Goal: Information Seeking & Learning: Learn about a topic

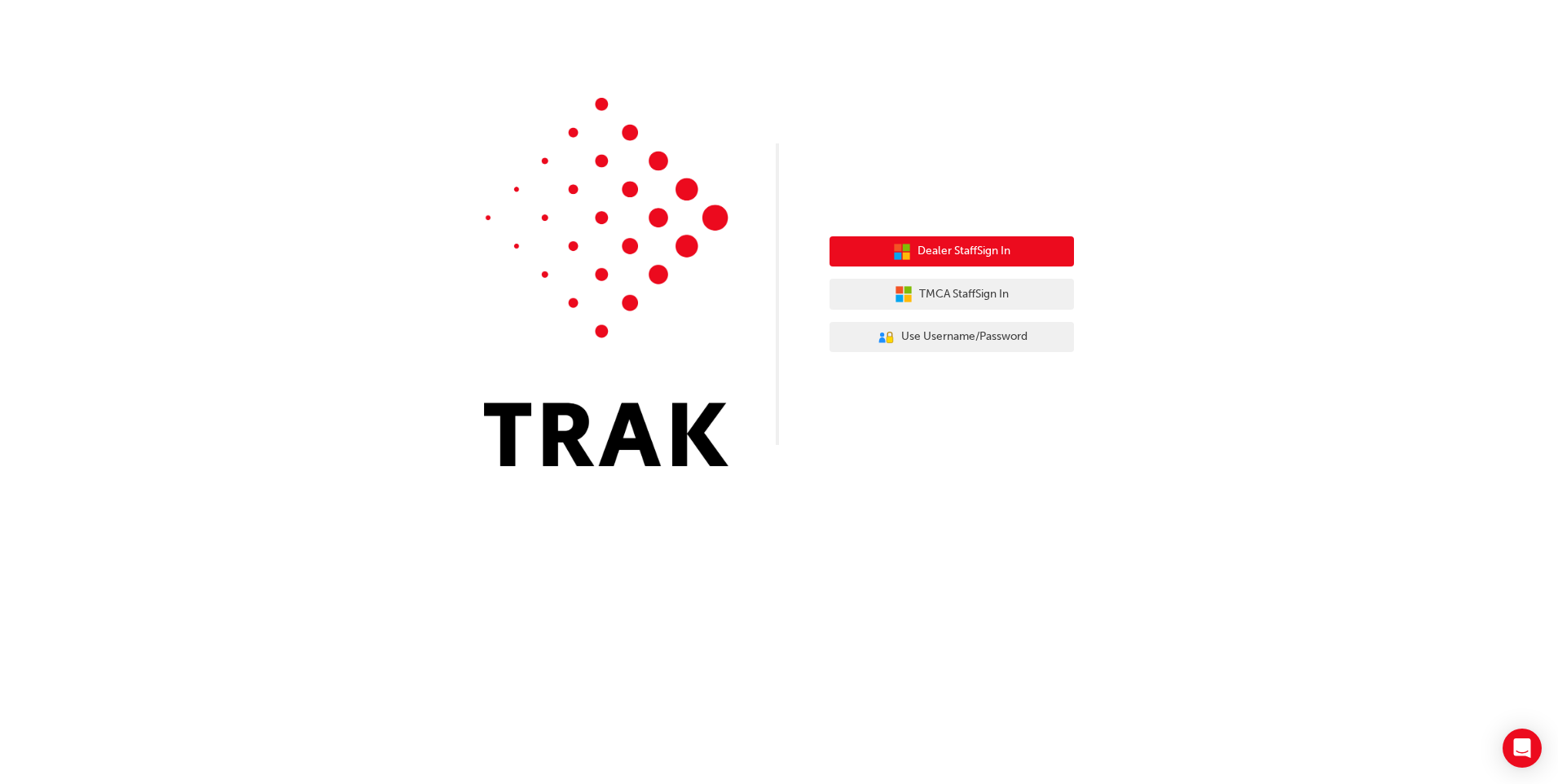
click at [961, 244] on span "Dealer Staff Sign In" at bounding box center [964, 251] width 93 height 19
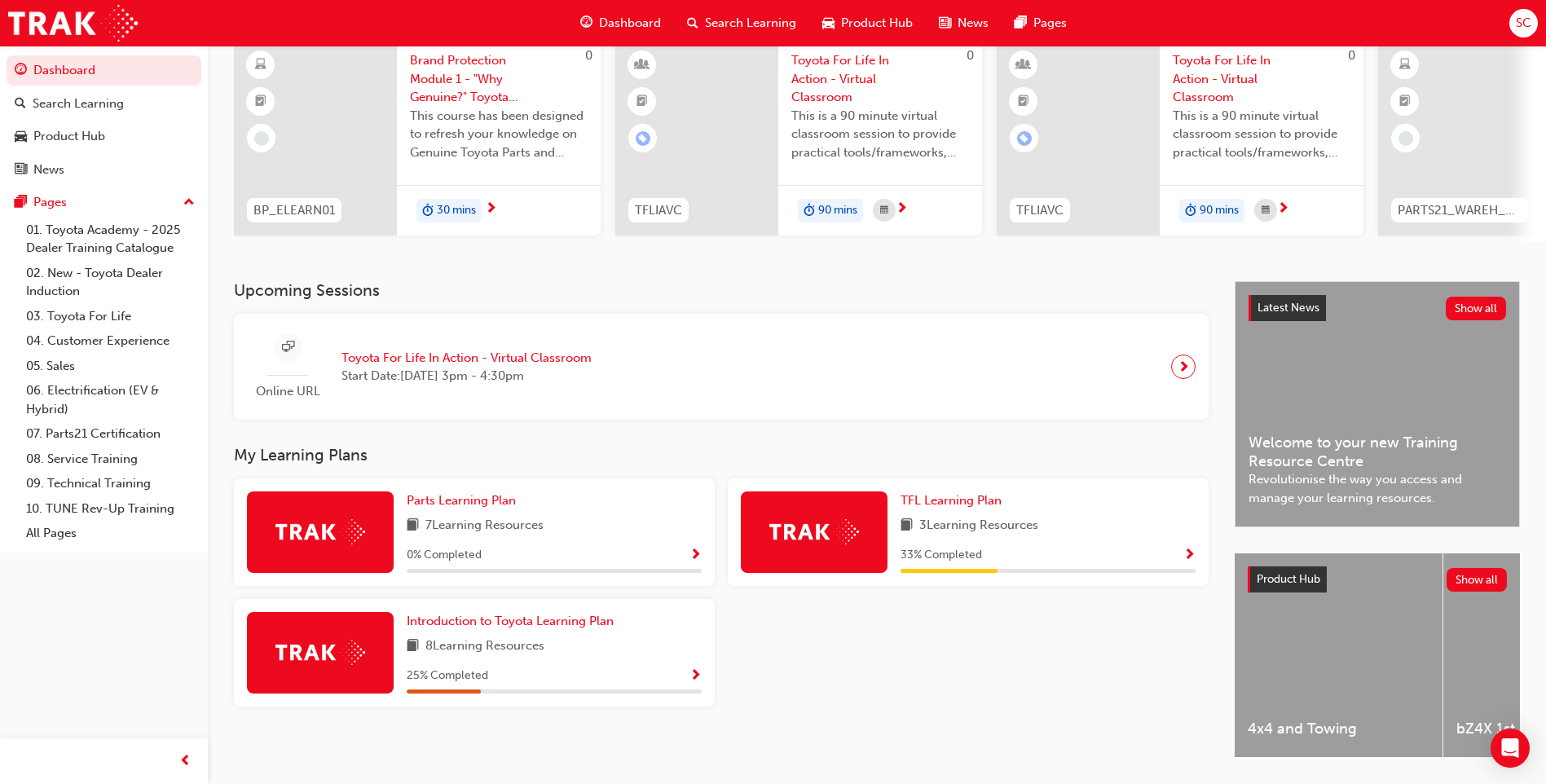
scroll to position [163, 0]
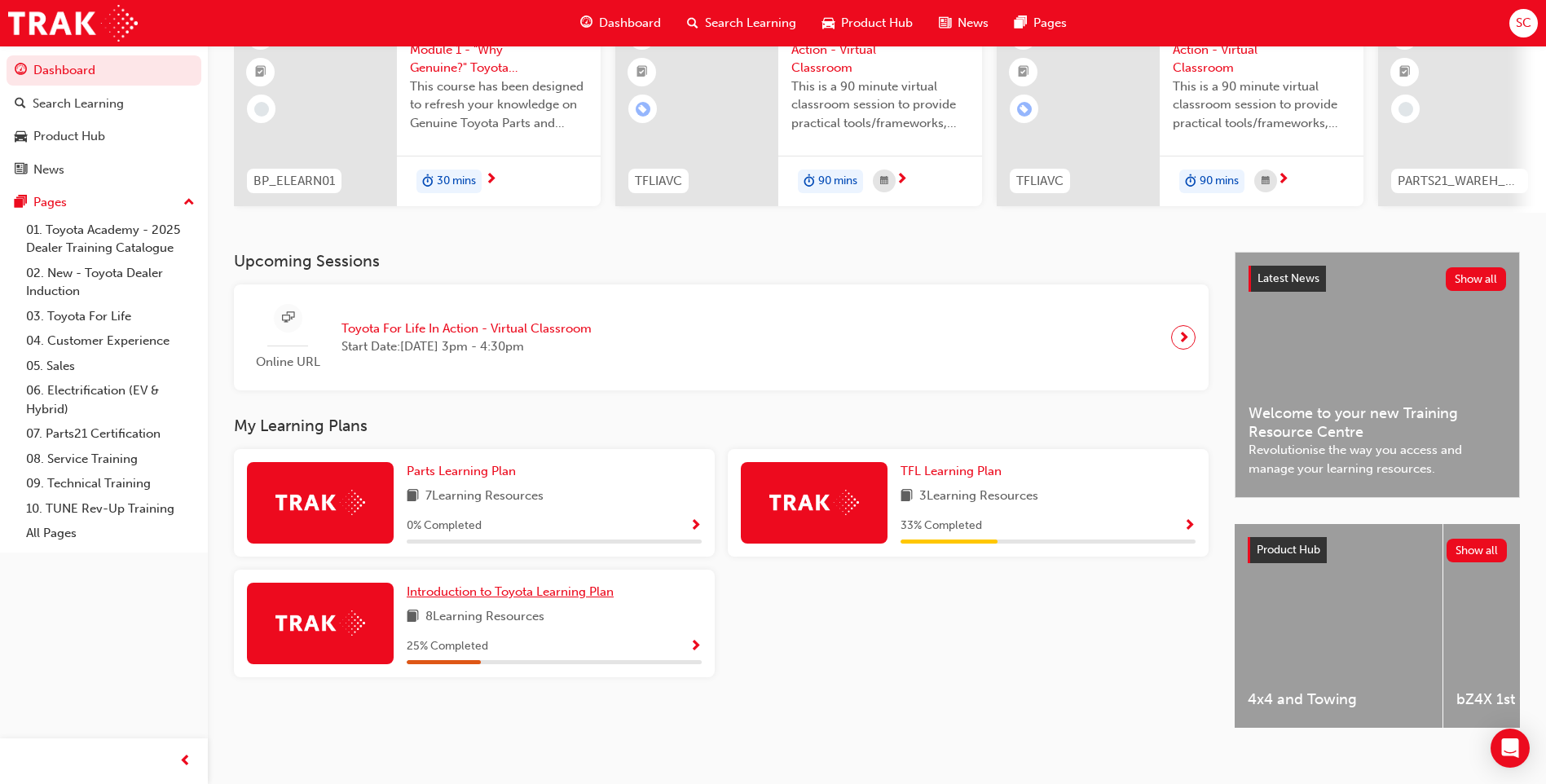
click at [441, 595] on span "Introduction to Toyota Learning Plan" at bounding box center [510, 591] width 207 height 15
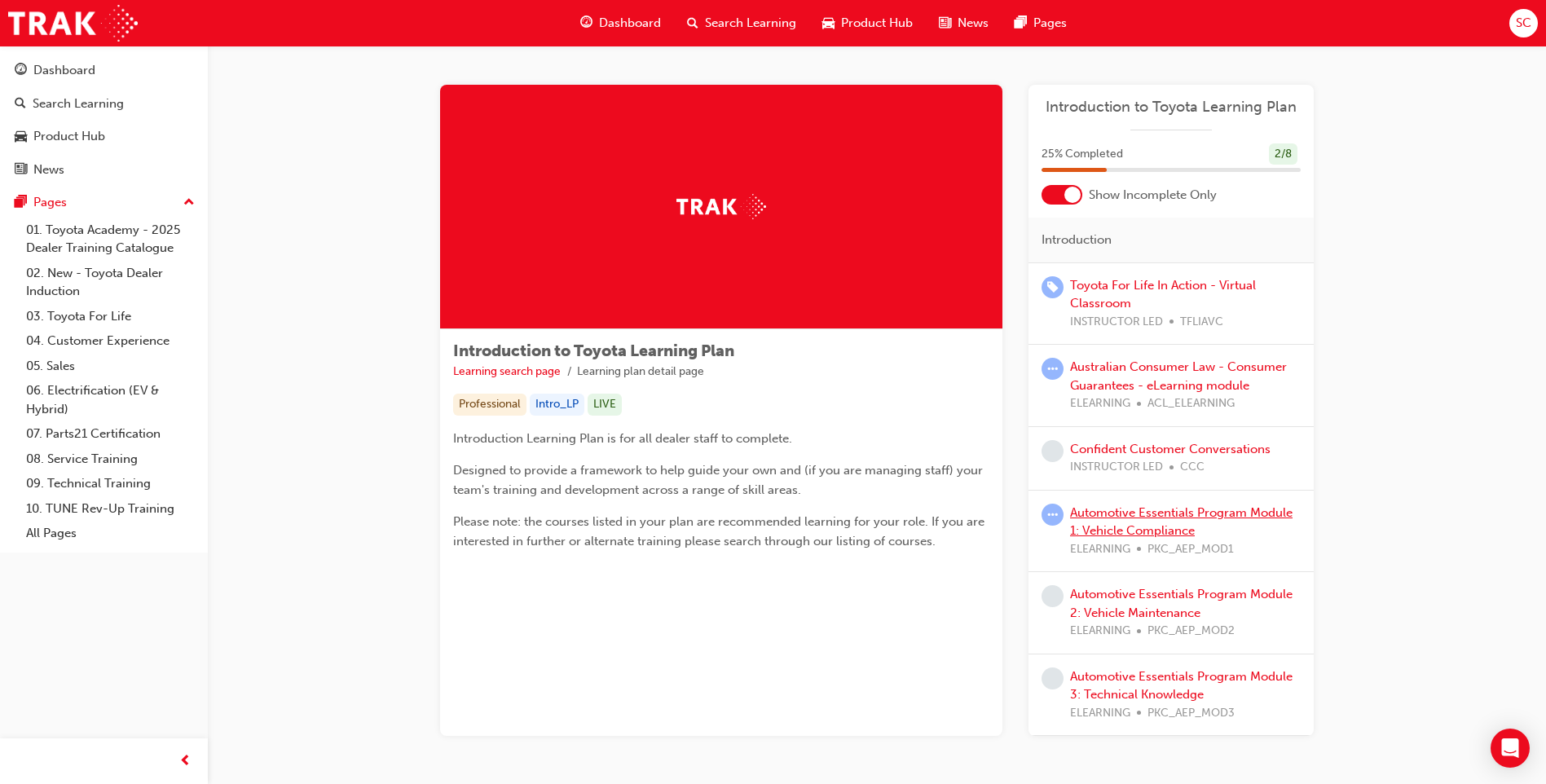
click at [1109, 527] on link "Automotive Essentials Program Module 1: Vehicle Compliance" at bounding box center [1181, 522] width 222 height 33
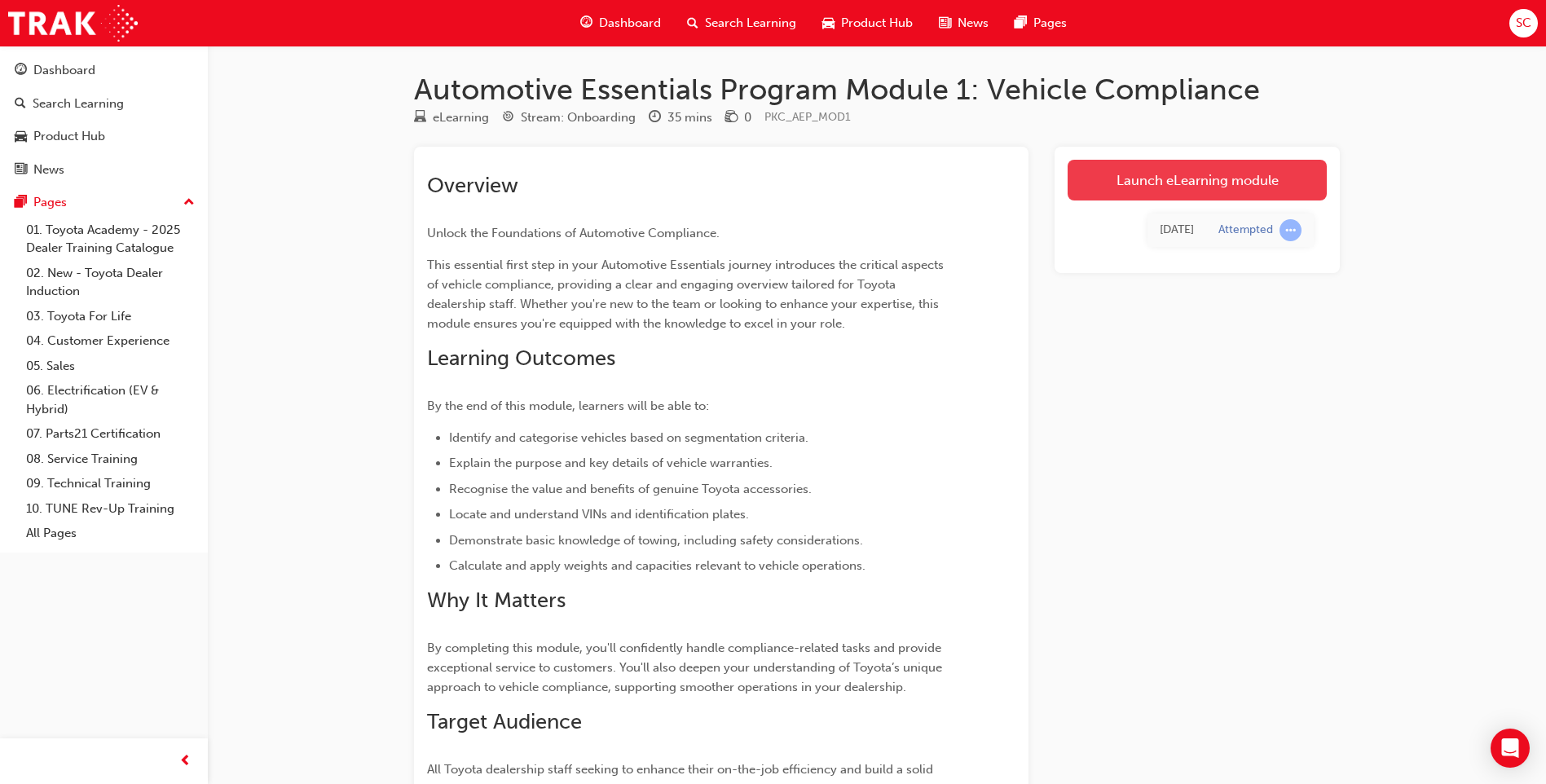
click at [1117, 180] on link "Launch eLearning module" at bounding box center [1197, 180] width 259 height 41
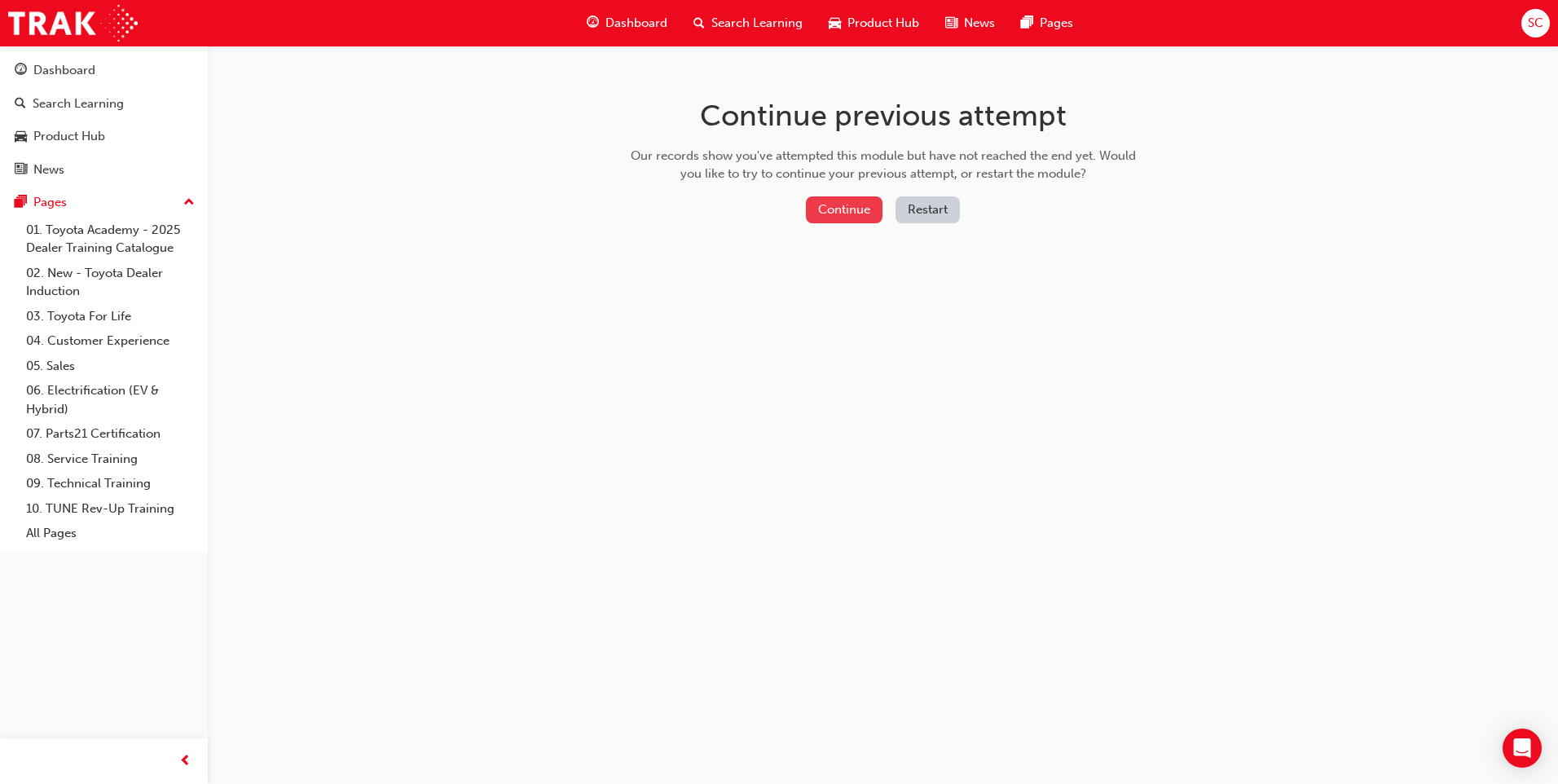
click at [834, 205] on button "Continue" at bounding box center [843, 209] width 77 height 27
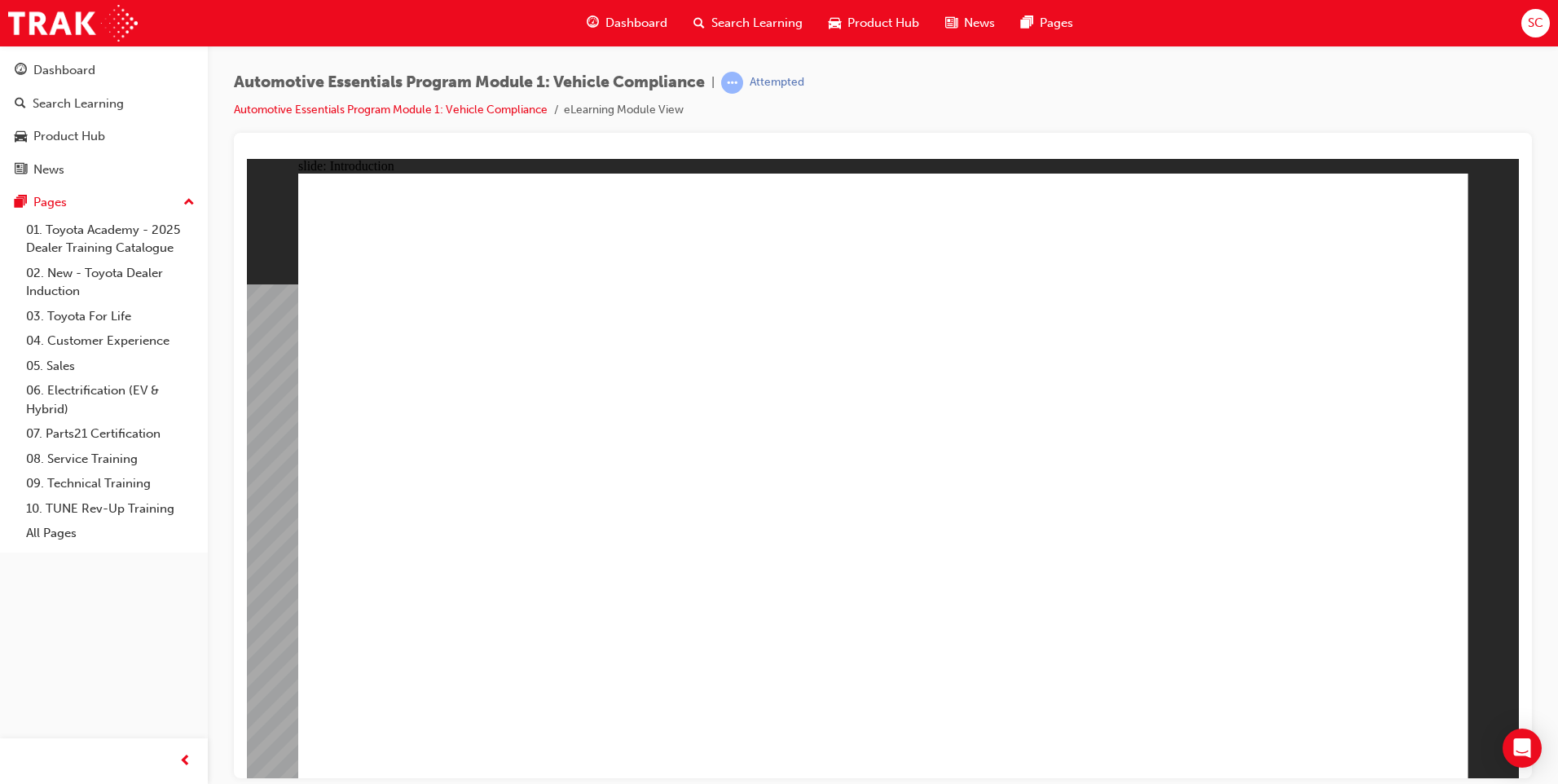
drag, startPoint x: 1363, startPoint y: 734, endPoint x: 1370, endPoint y: 731, distance: 7.6
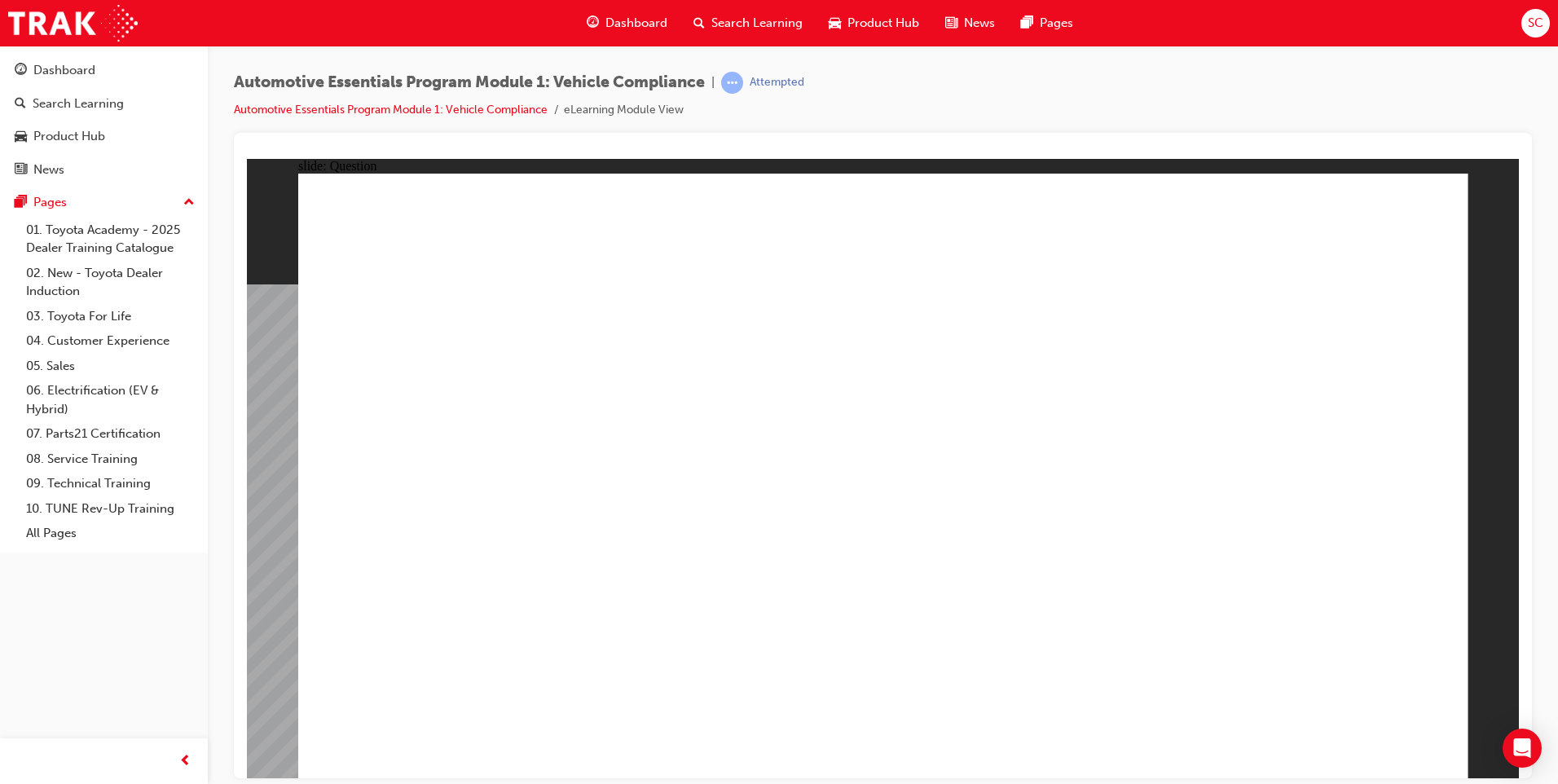
radio input "true"
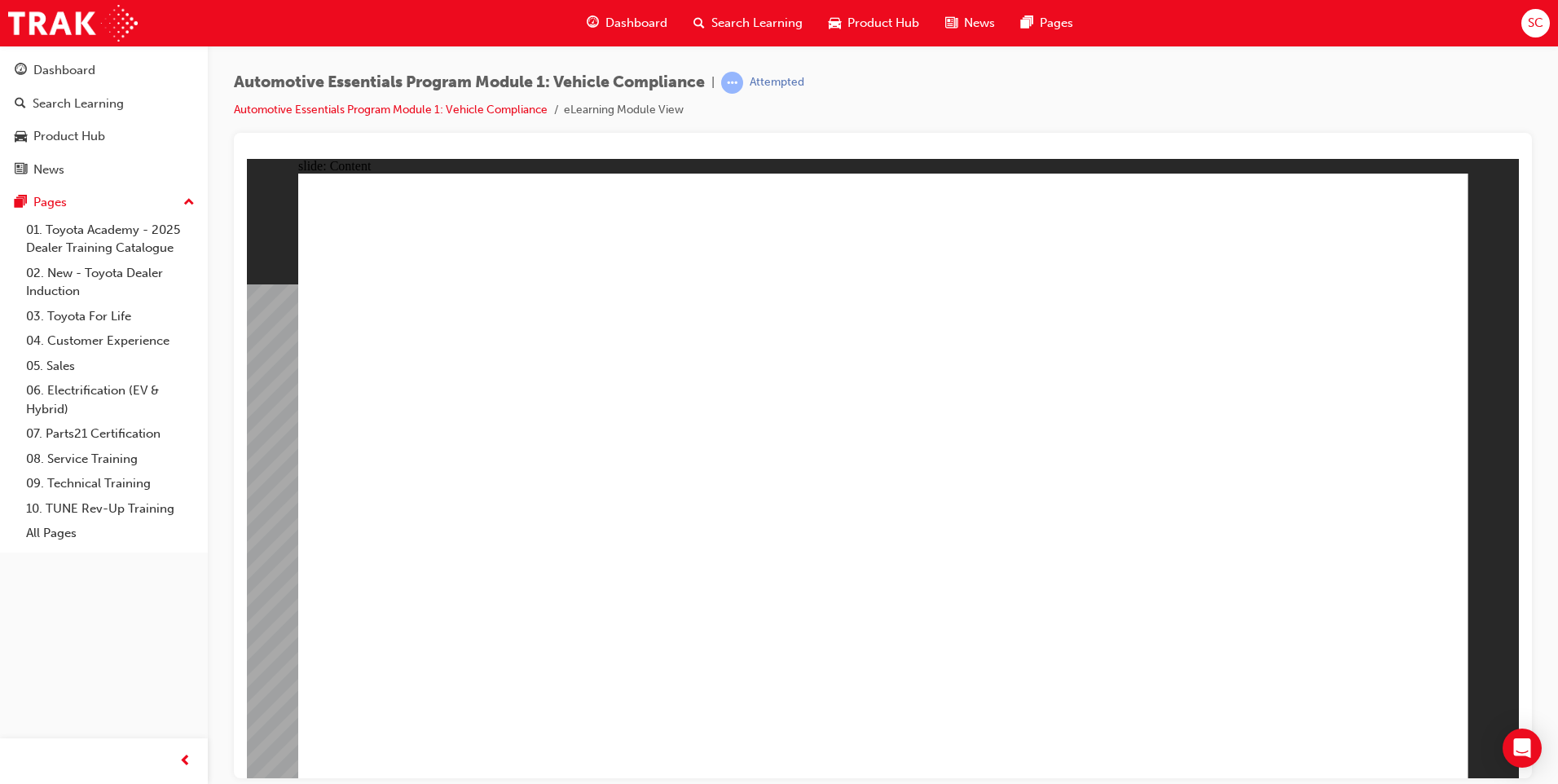
radio input "true"
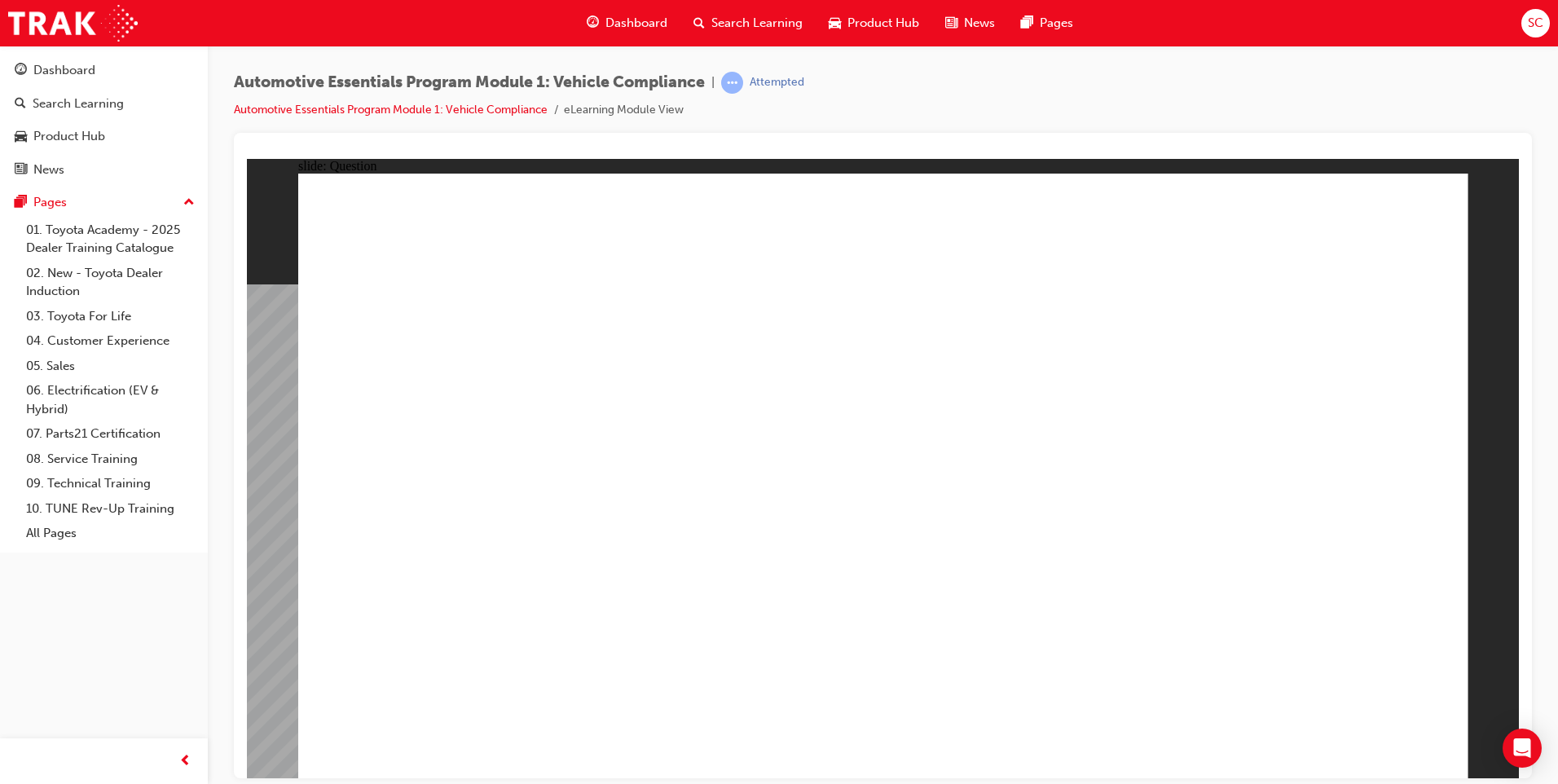
radio input "true"
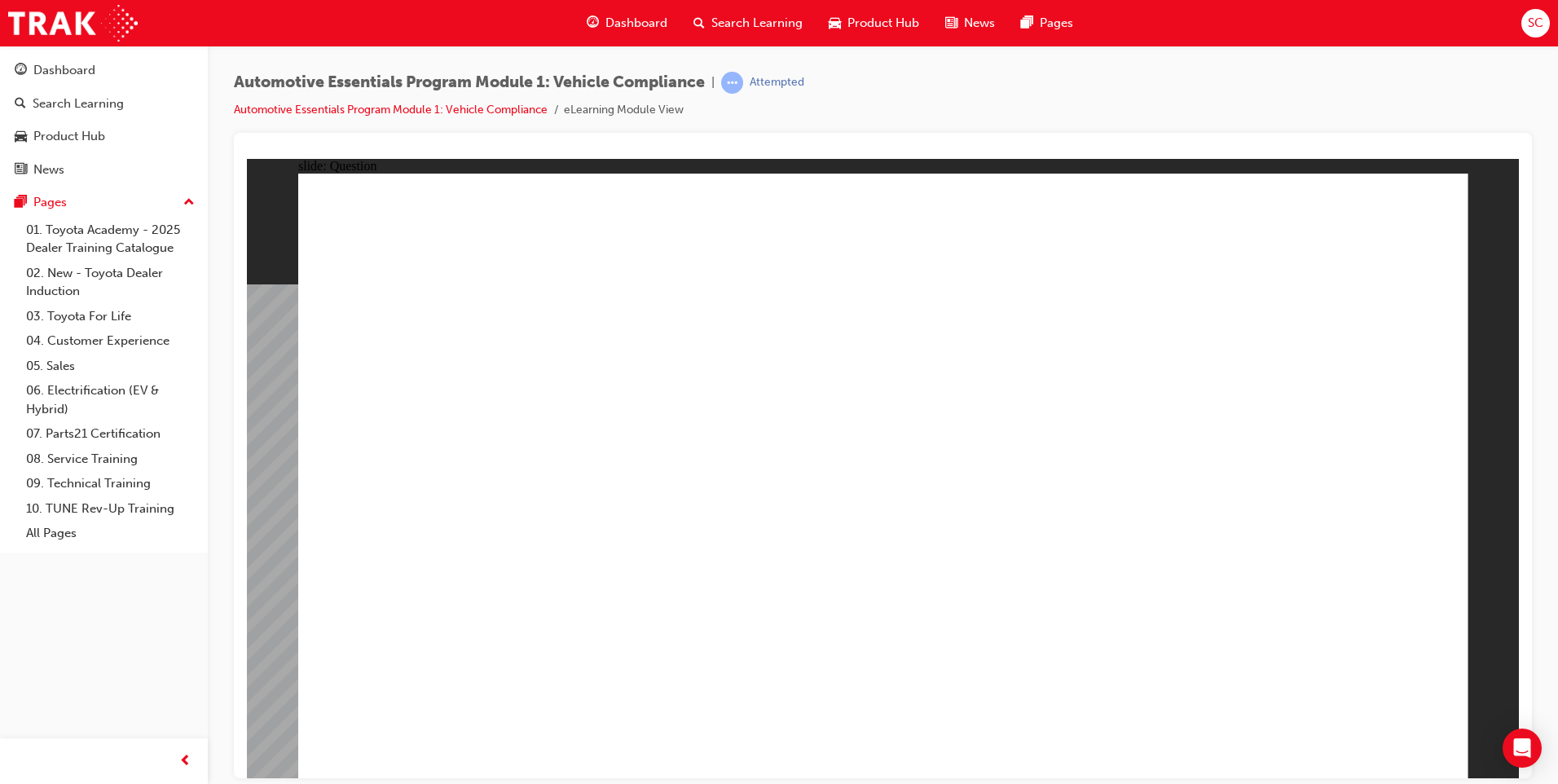
radio input "true"
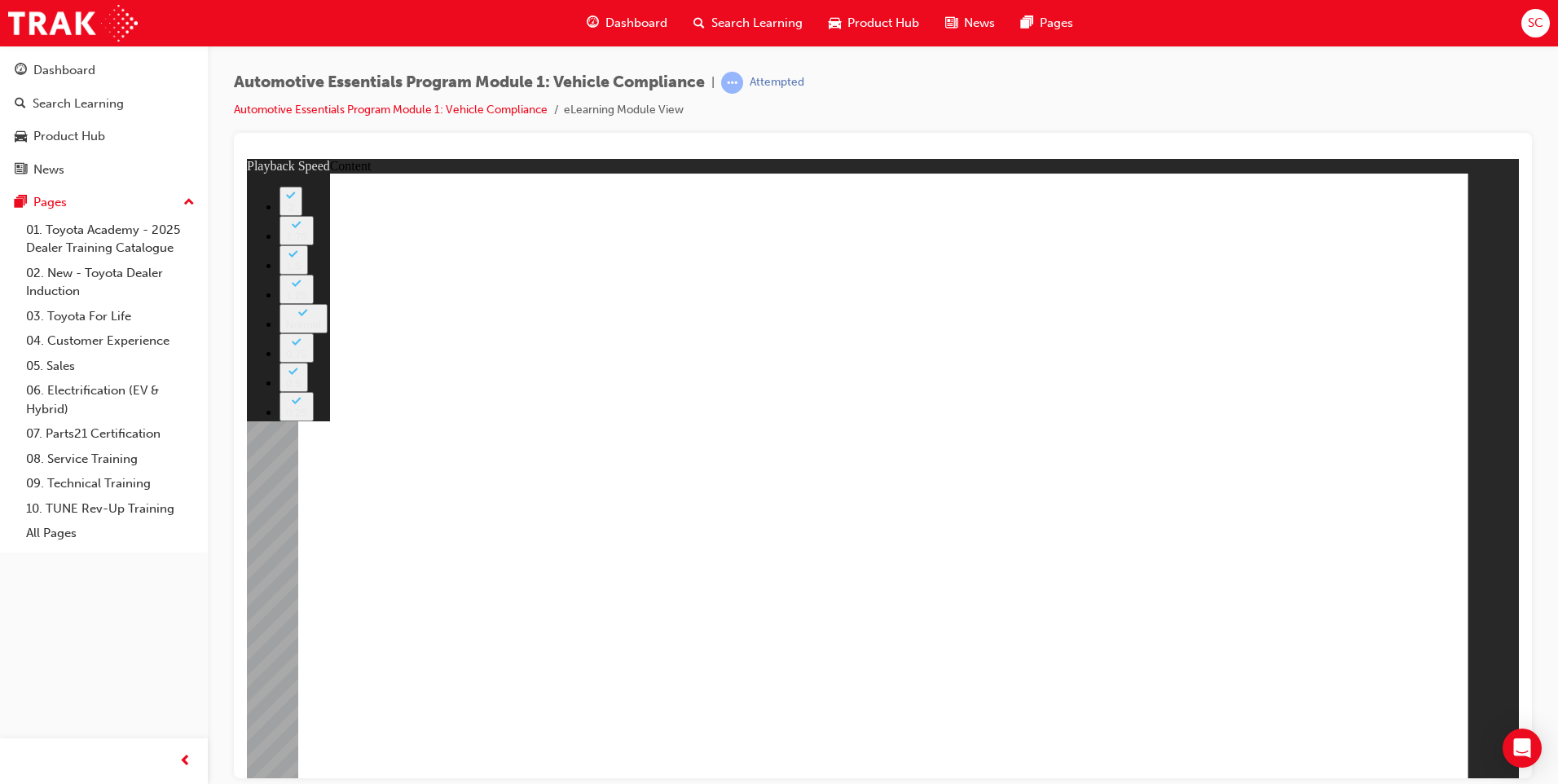
type input "43"
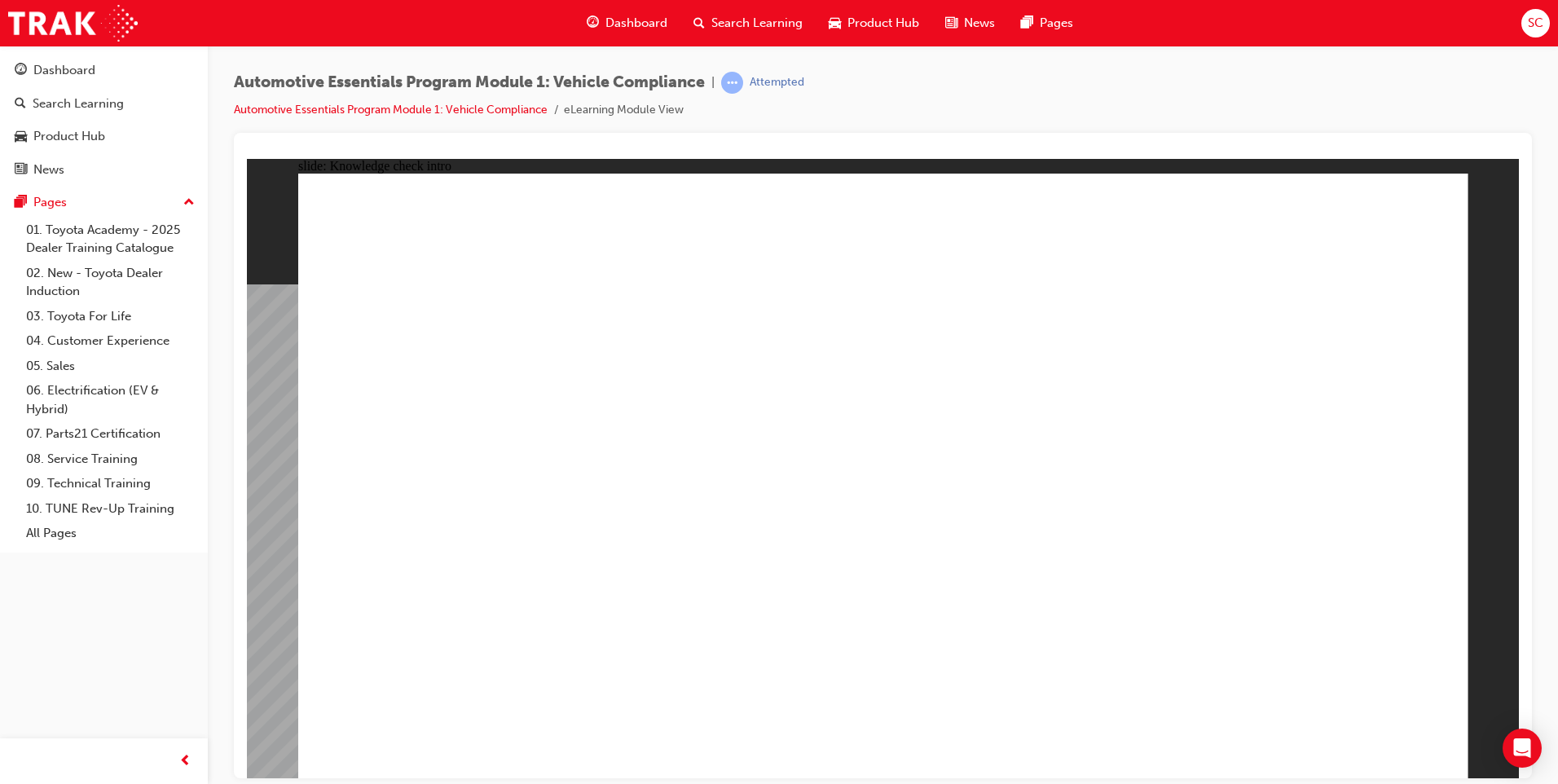
radio input "true"
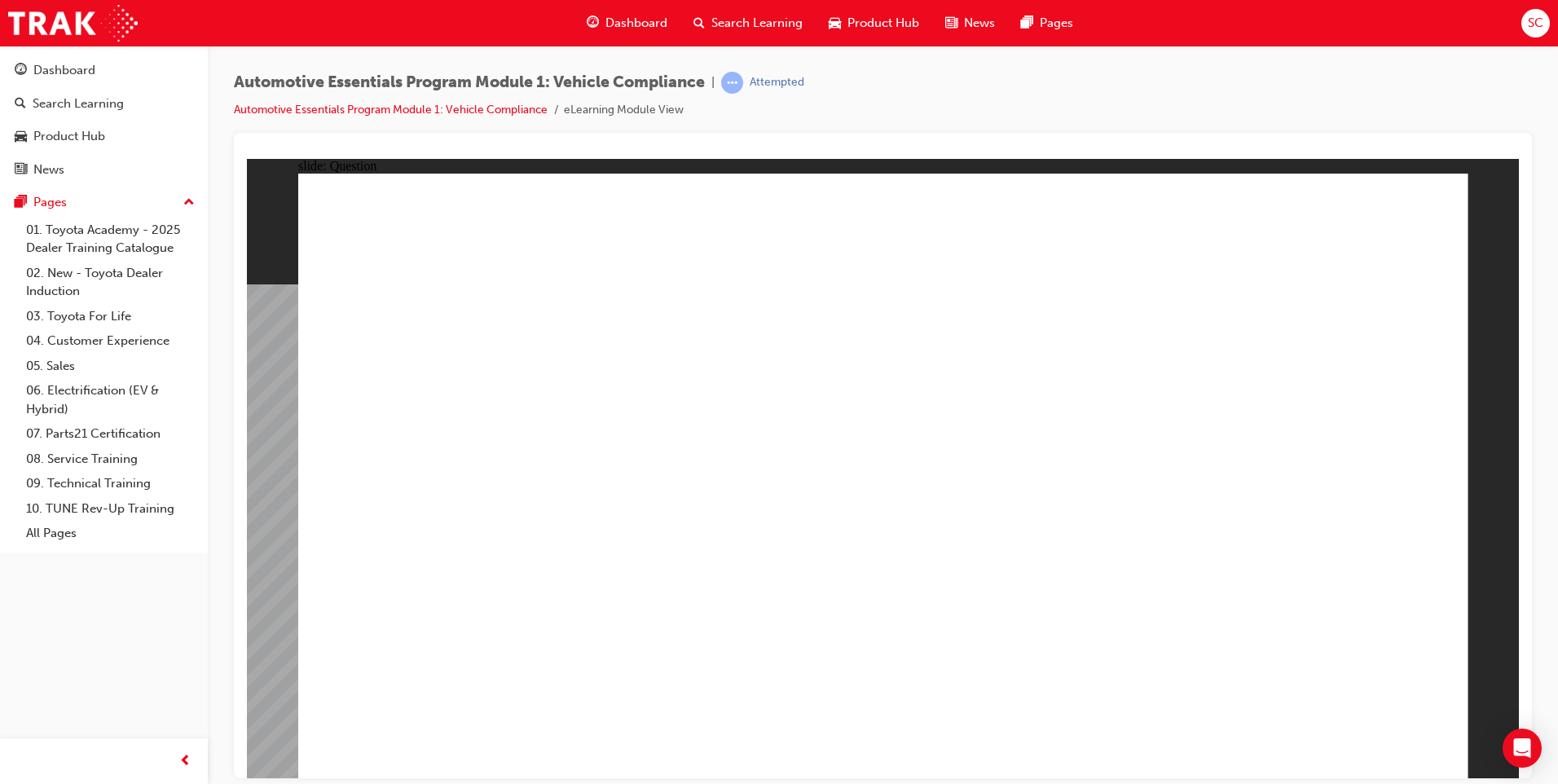
radio input "true"
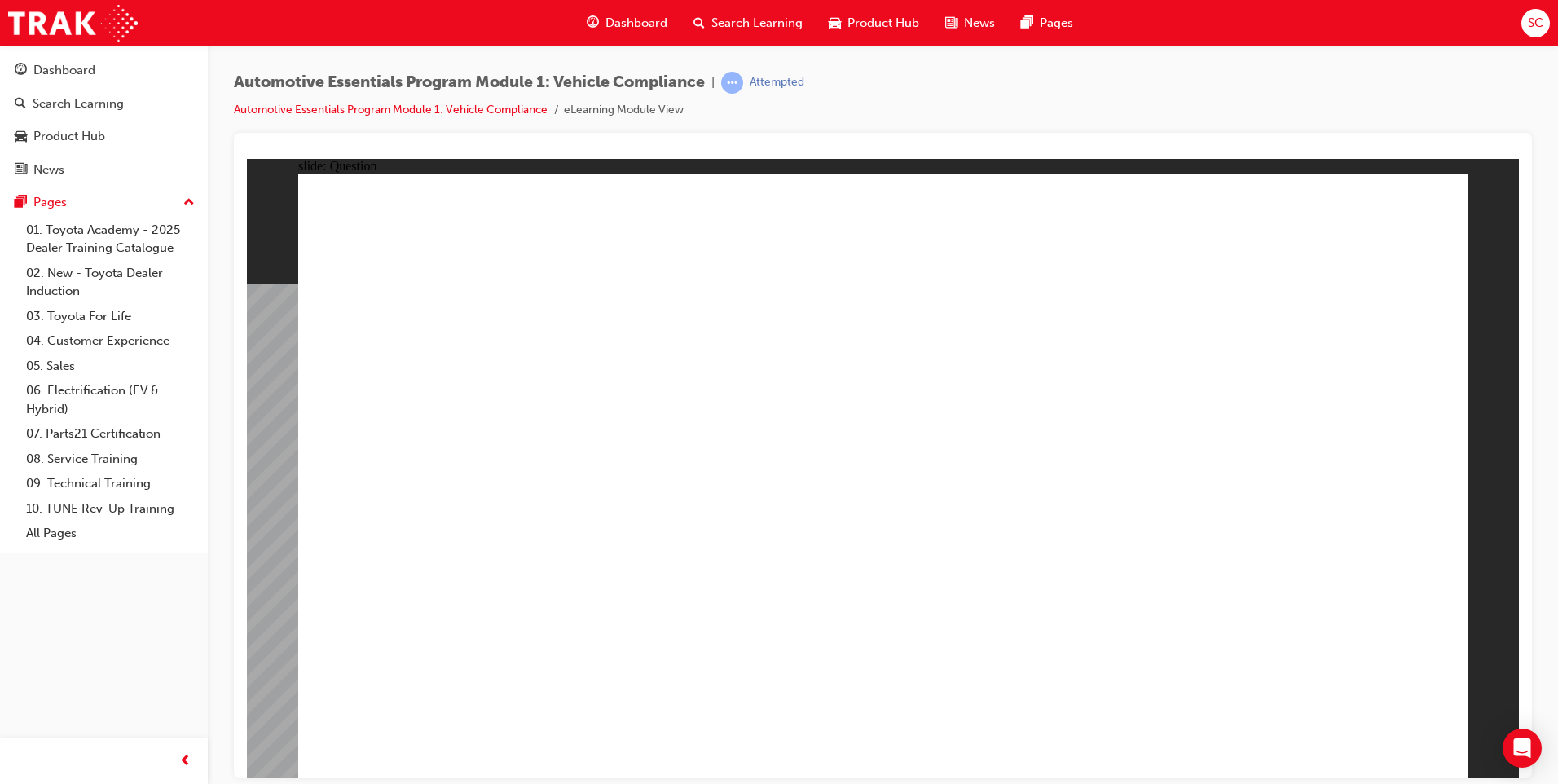
radio input "true"
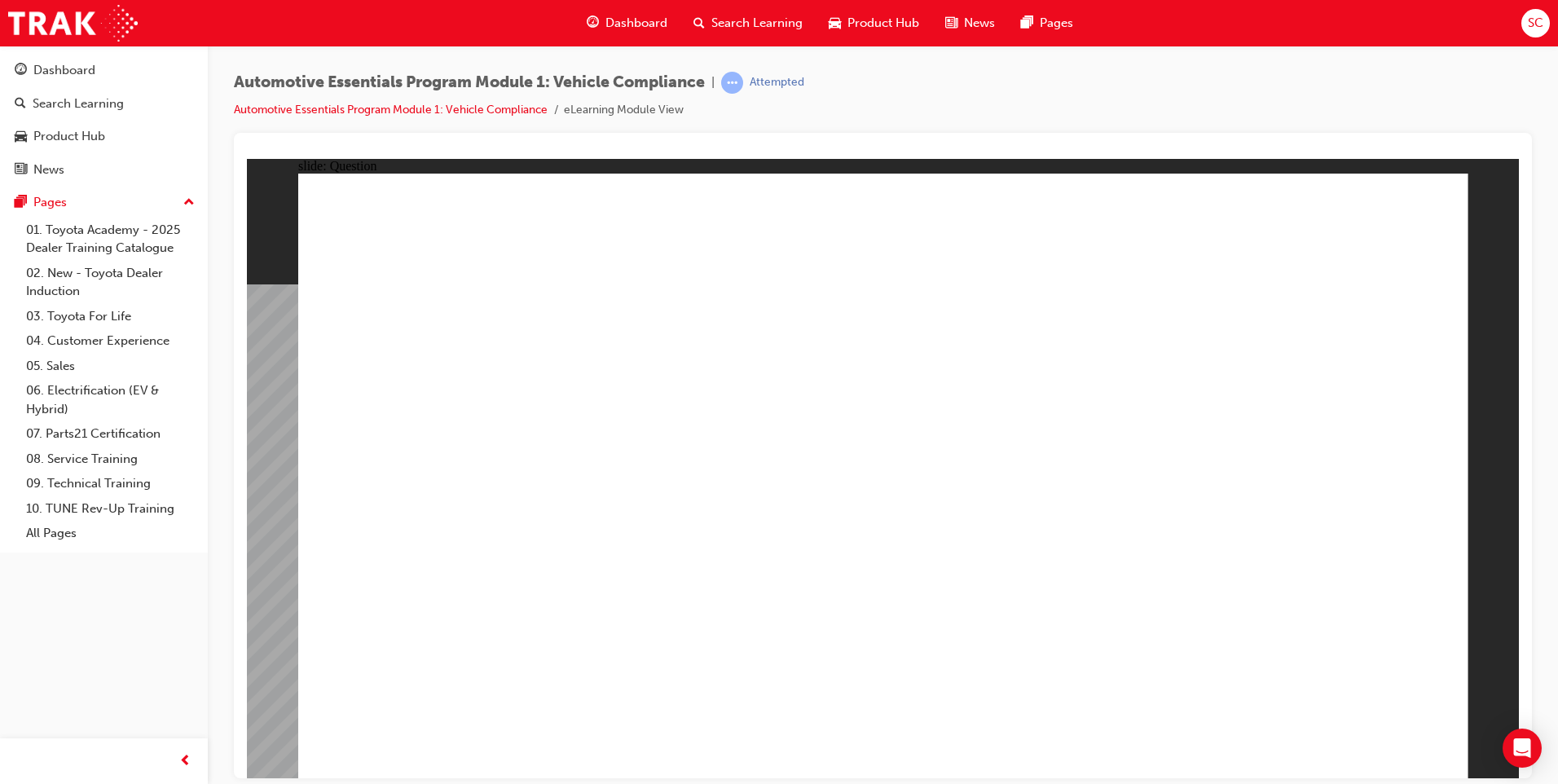
radio input "true"
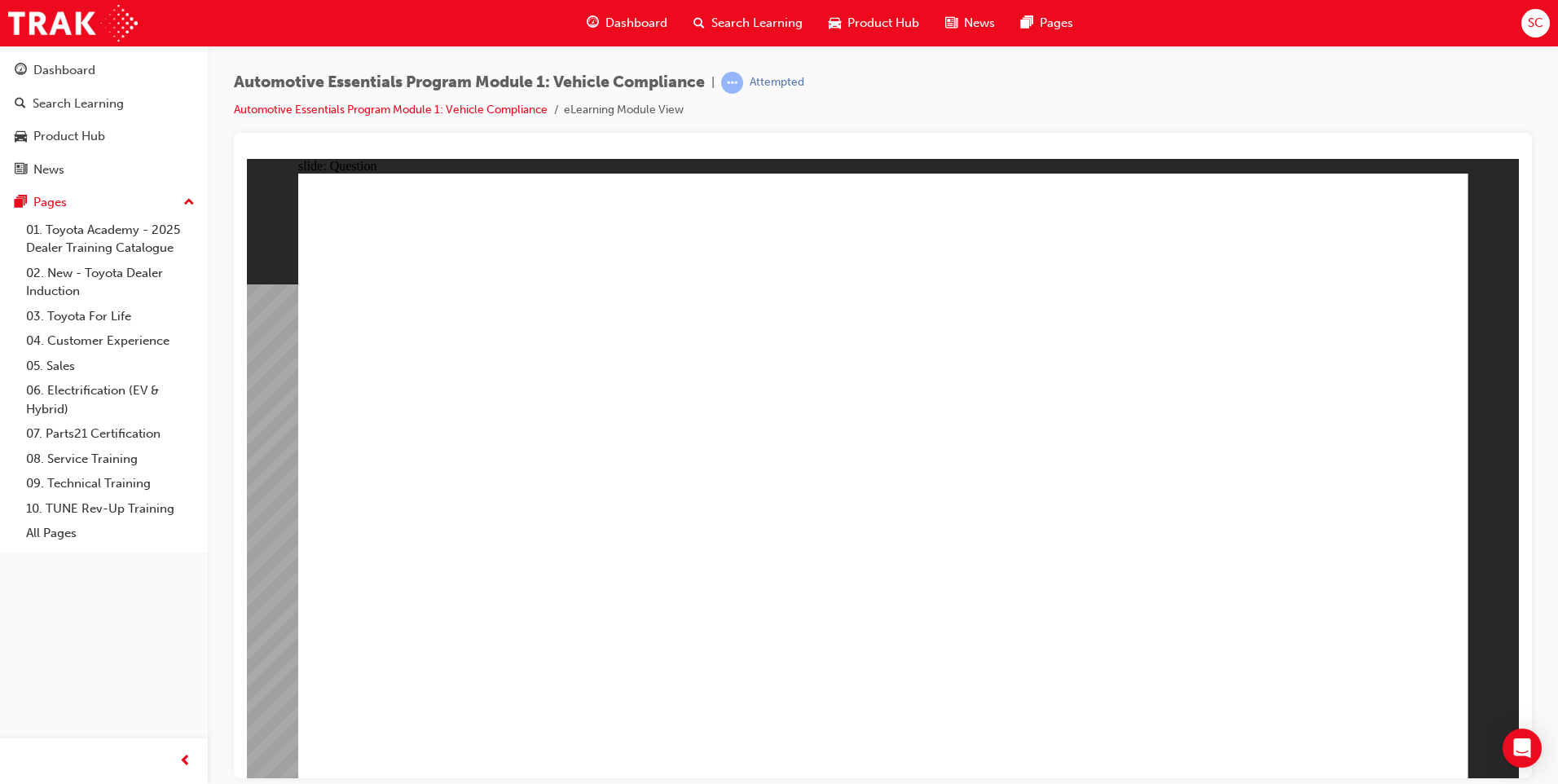
radio input "true"
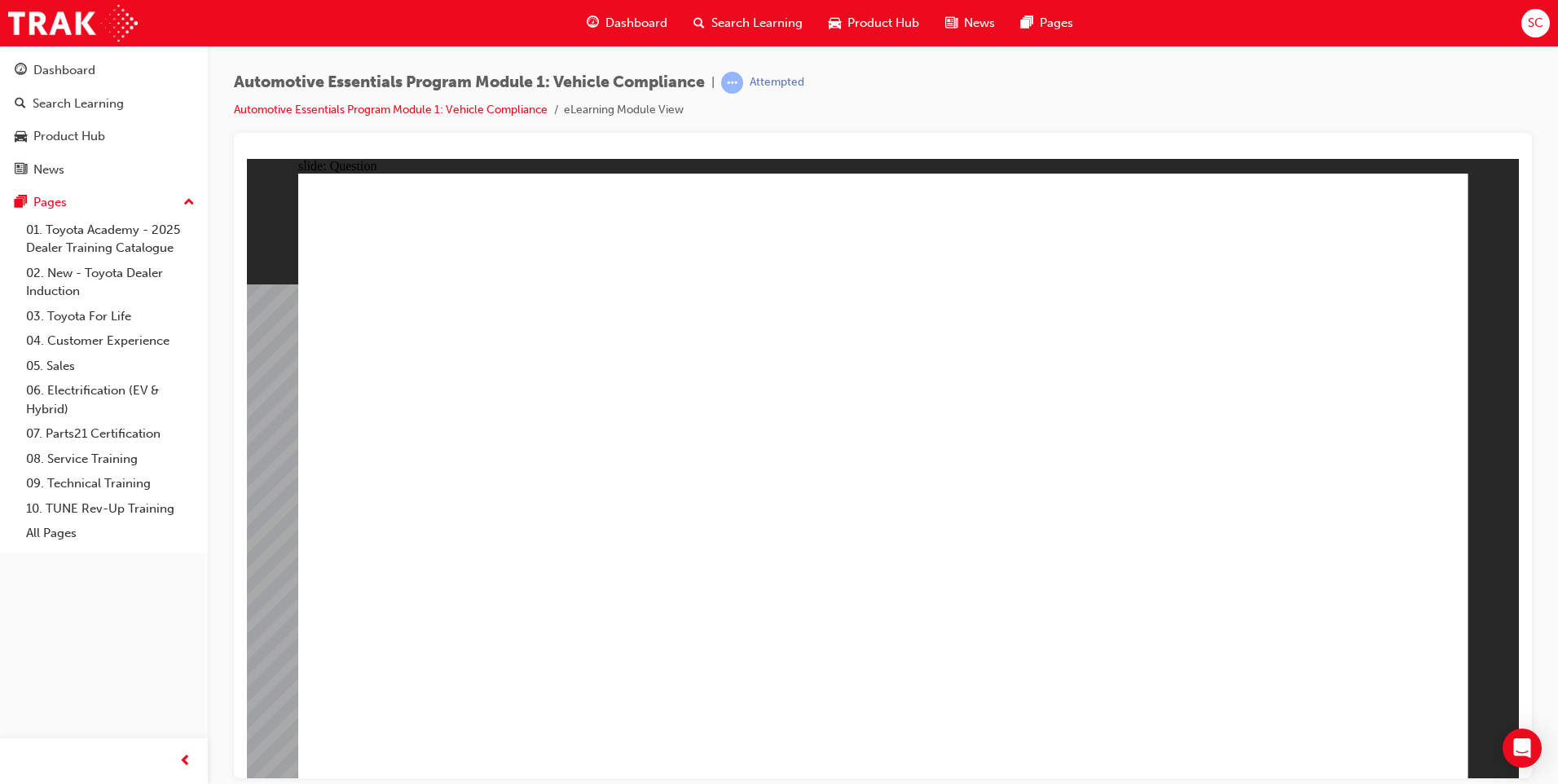
radio input "true"
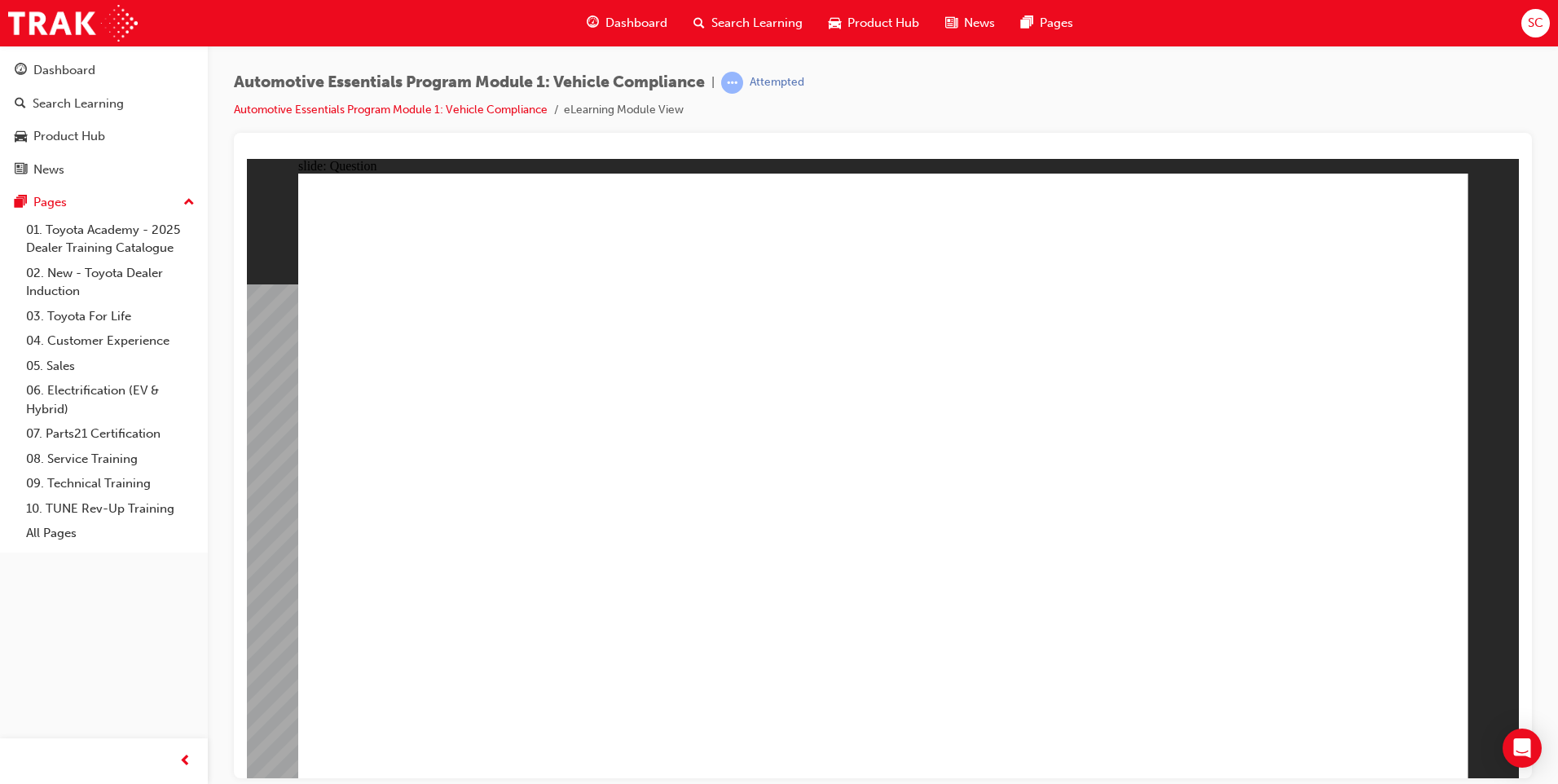
radio input "true"
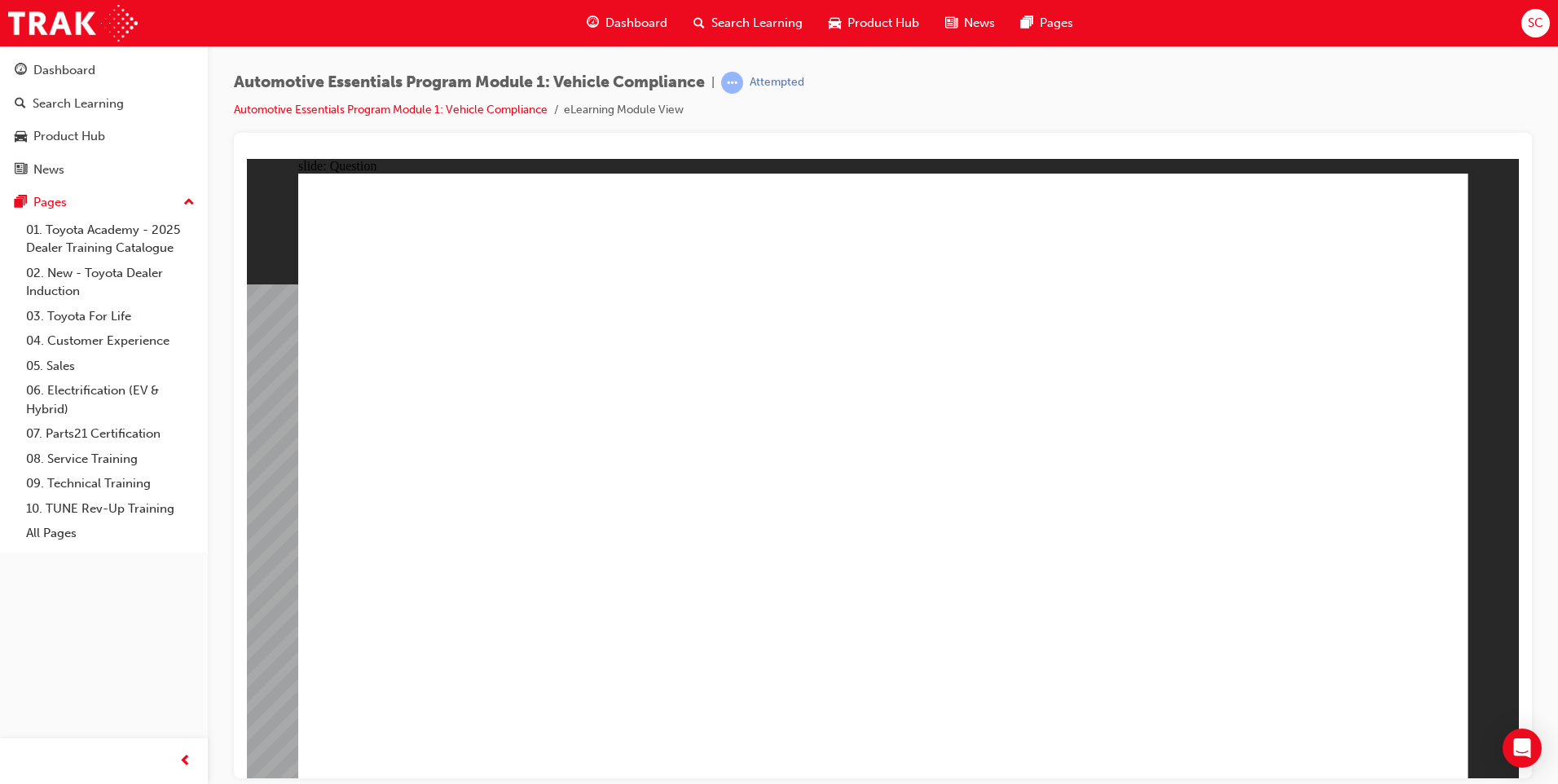
radio input "true"
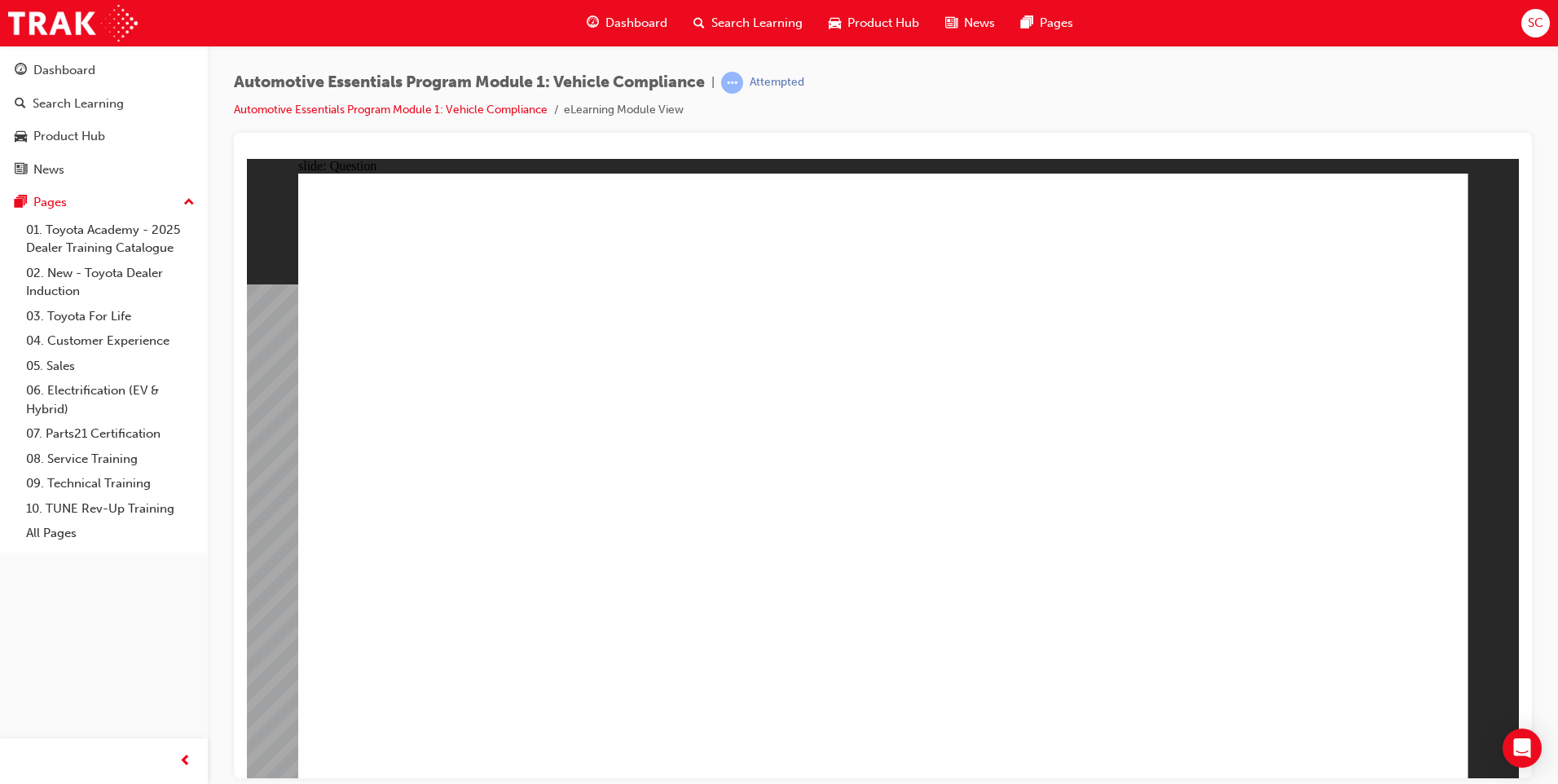
radio input "true"
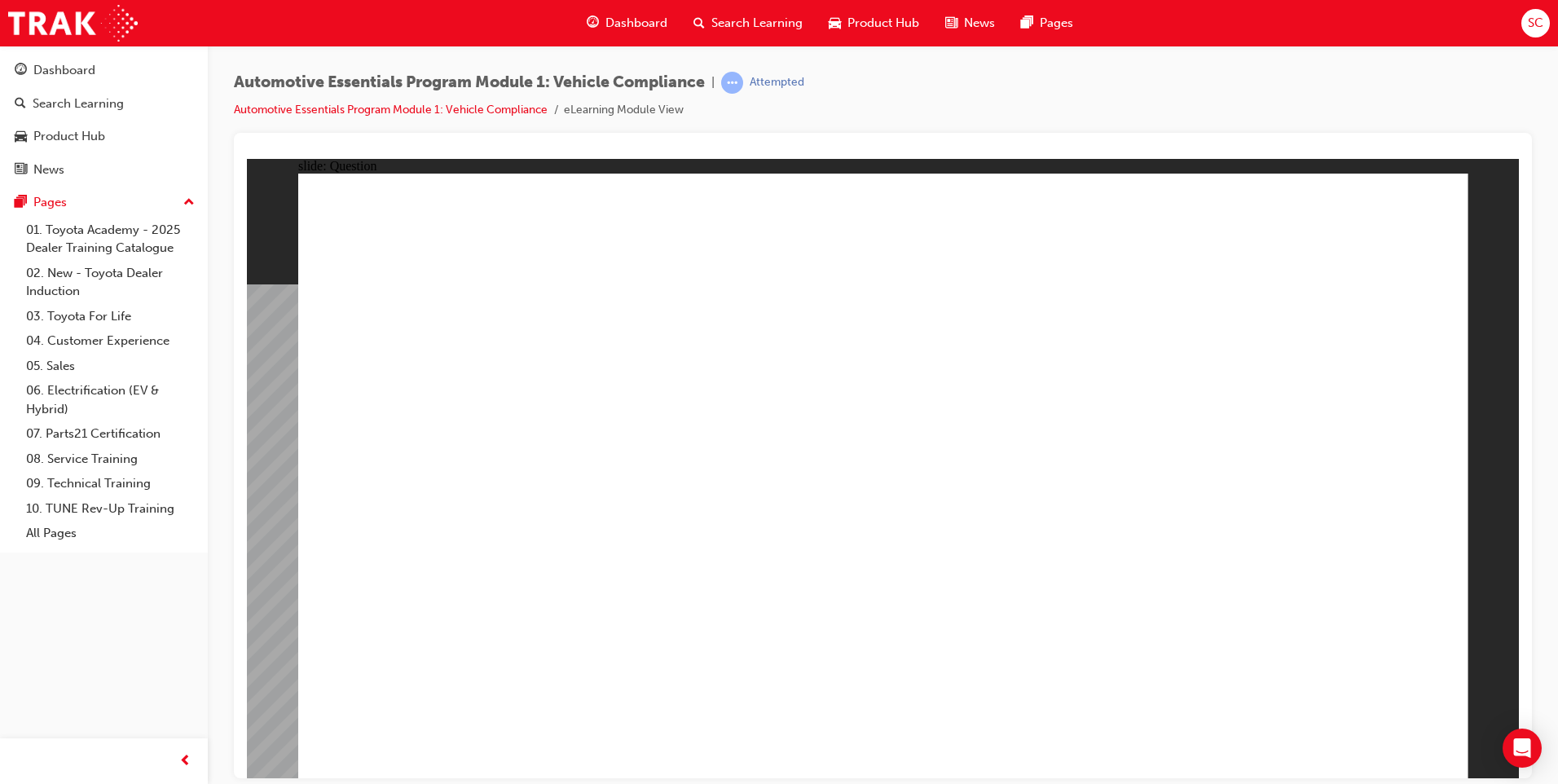
radio input "true"
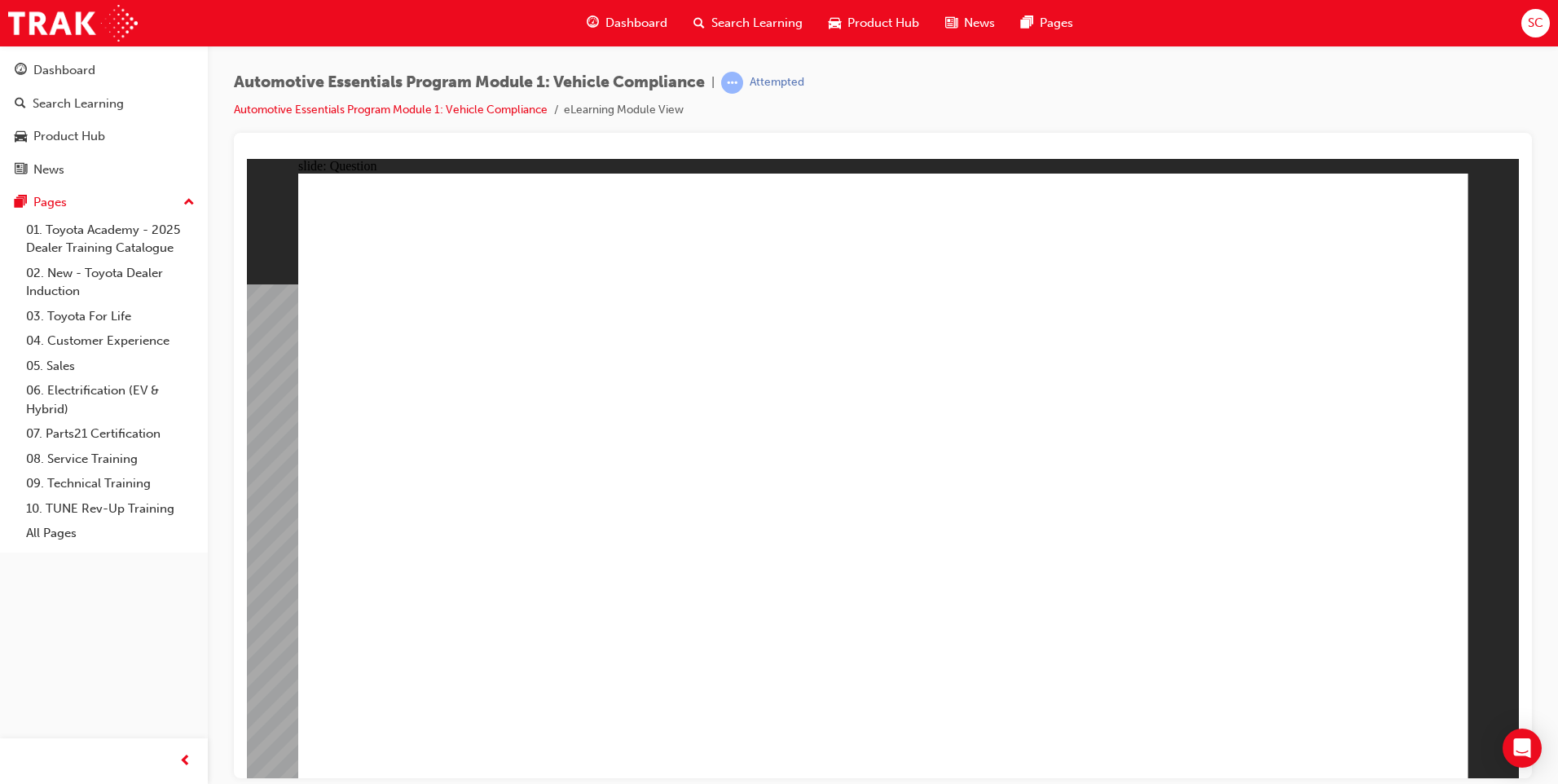
radio input "true"
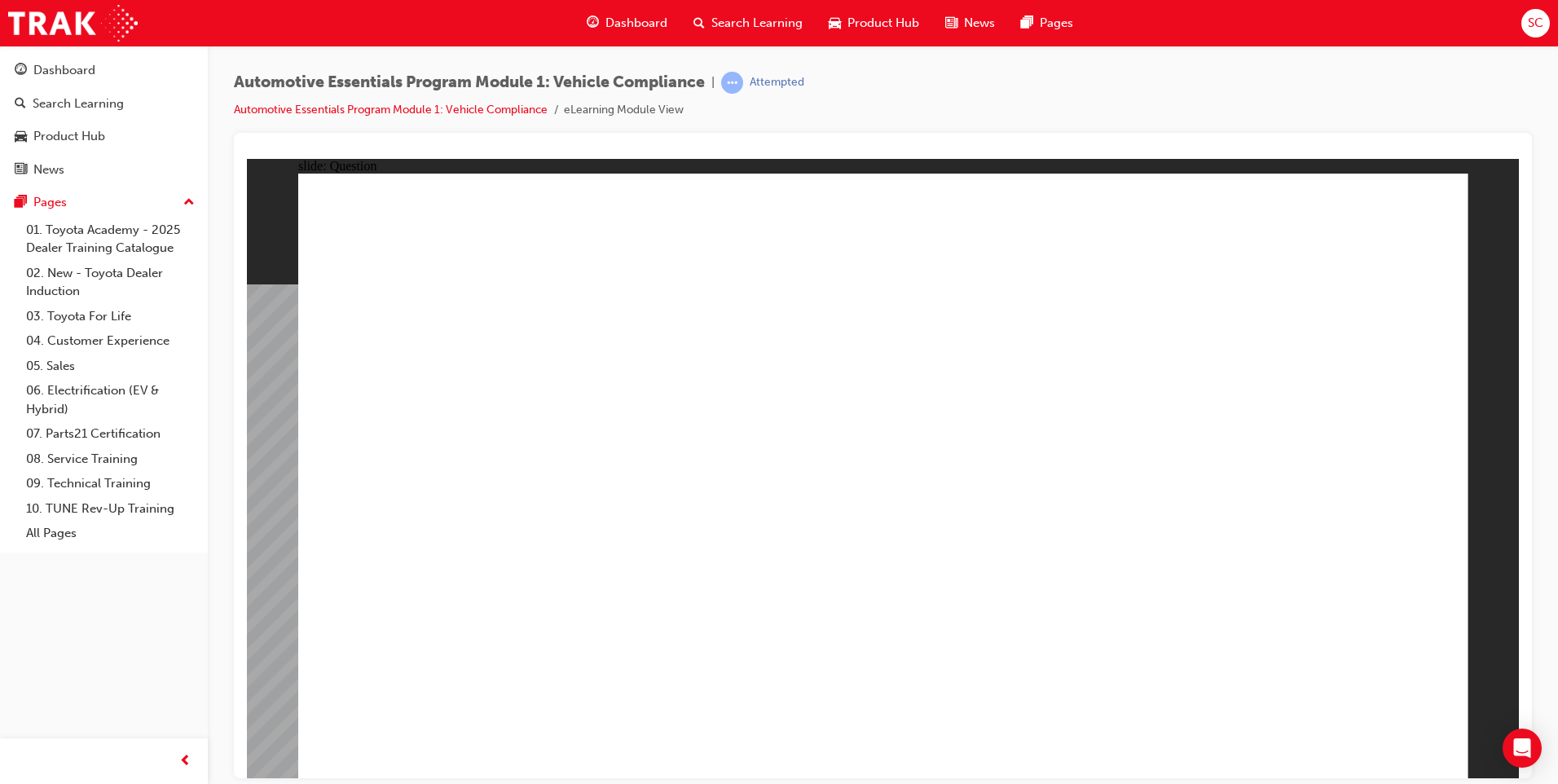
radio input "true"
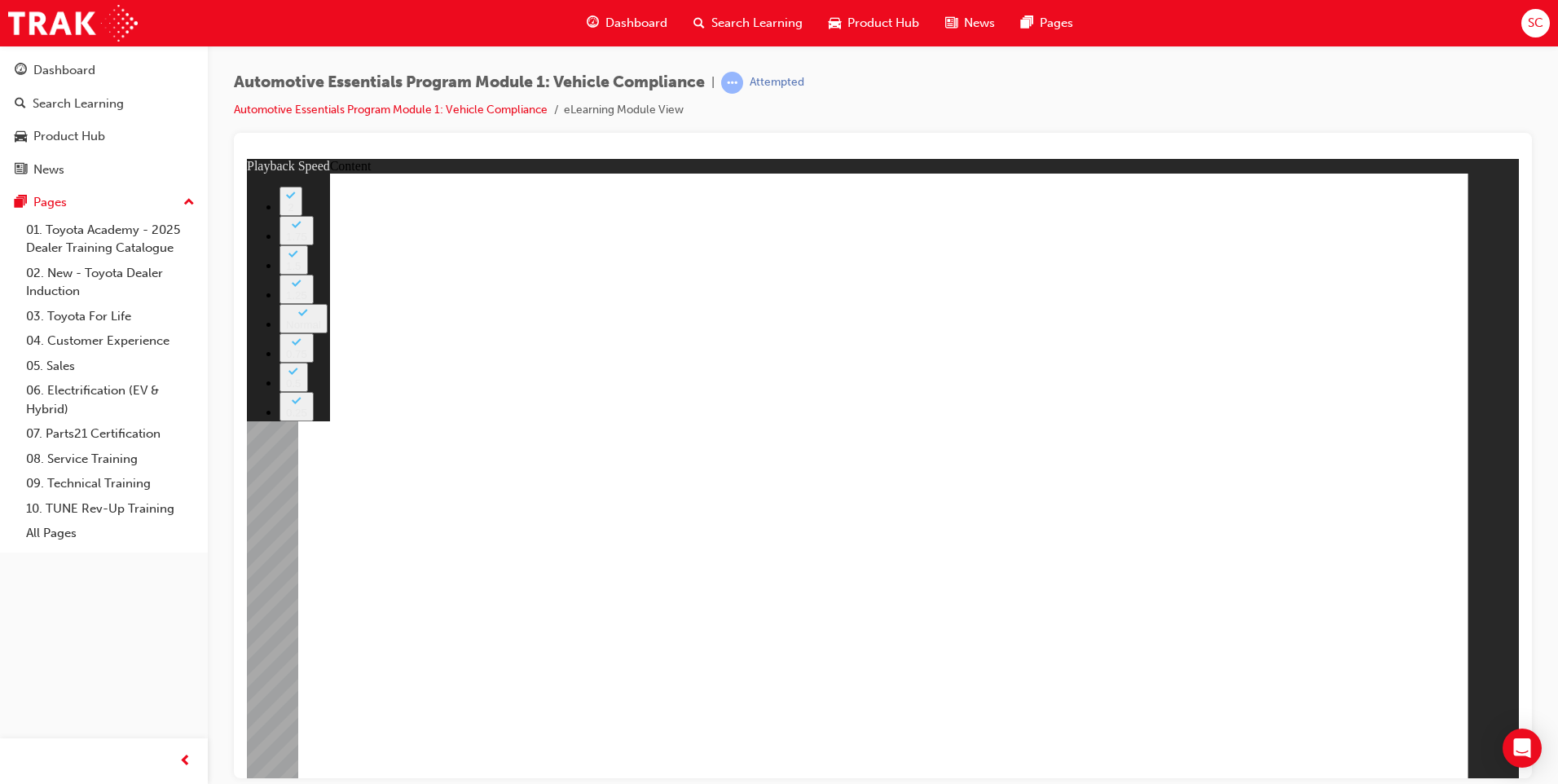
type input "35"
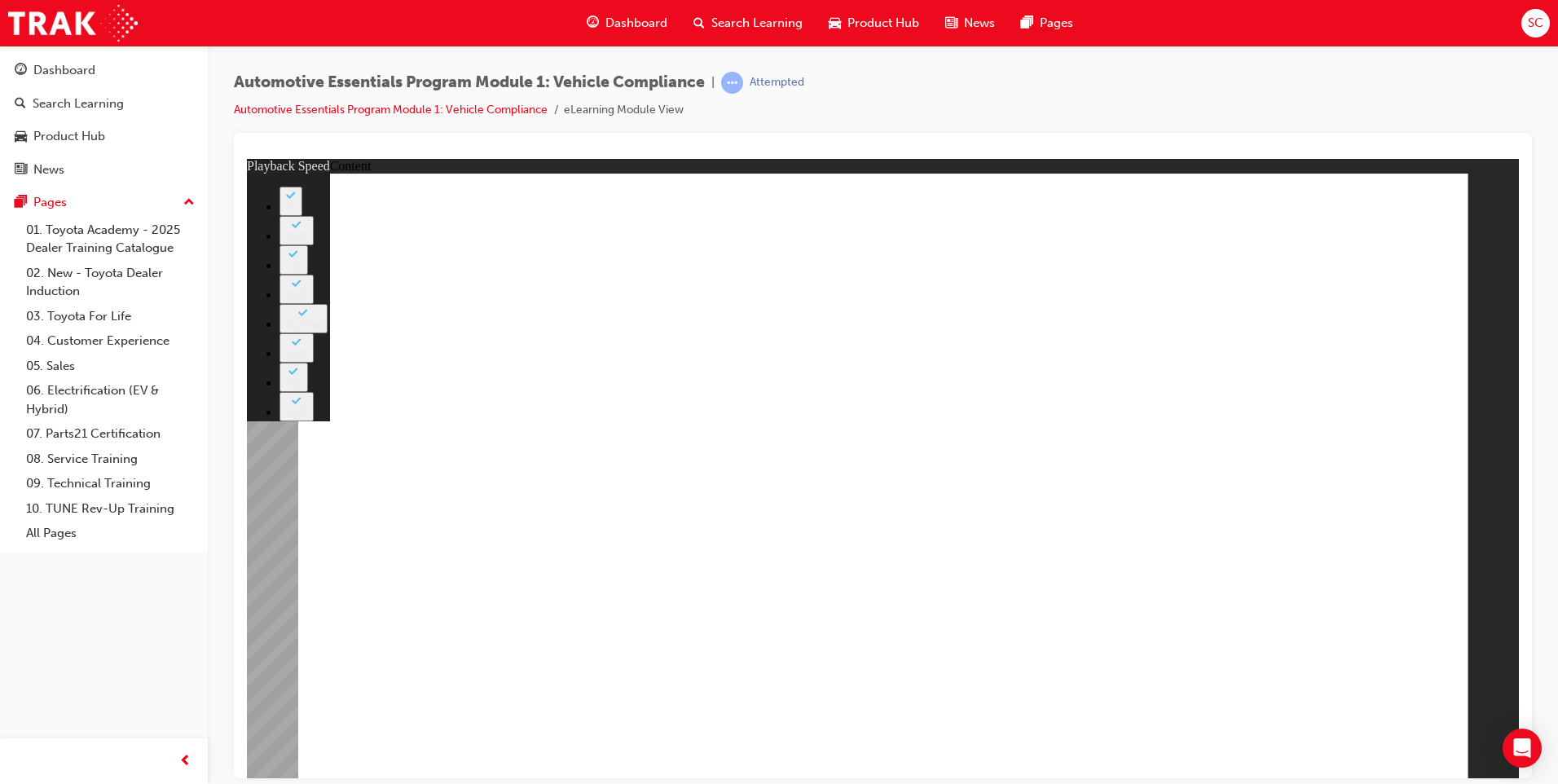
type input "35"
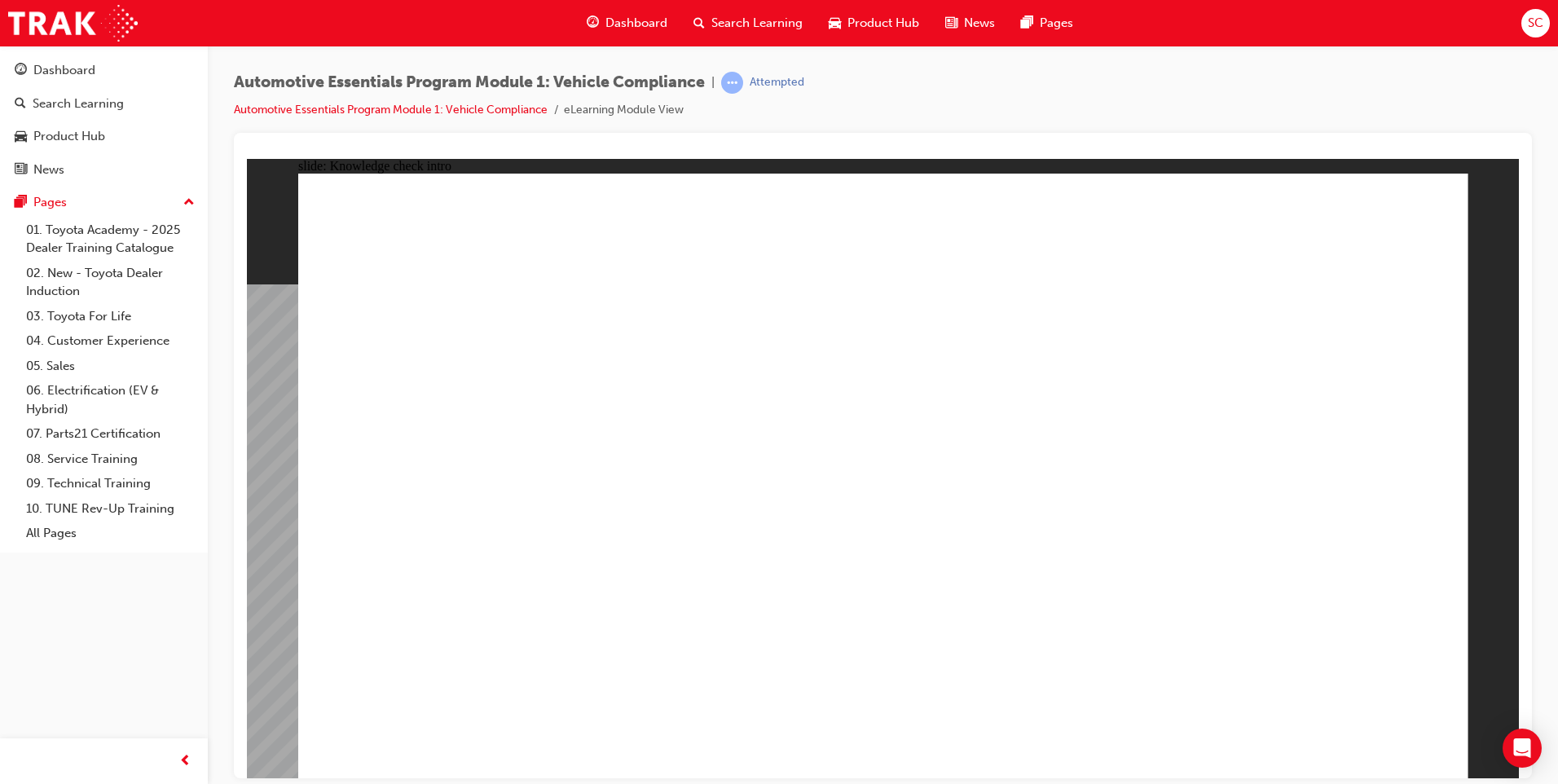
radio input "true"
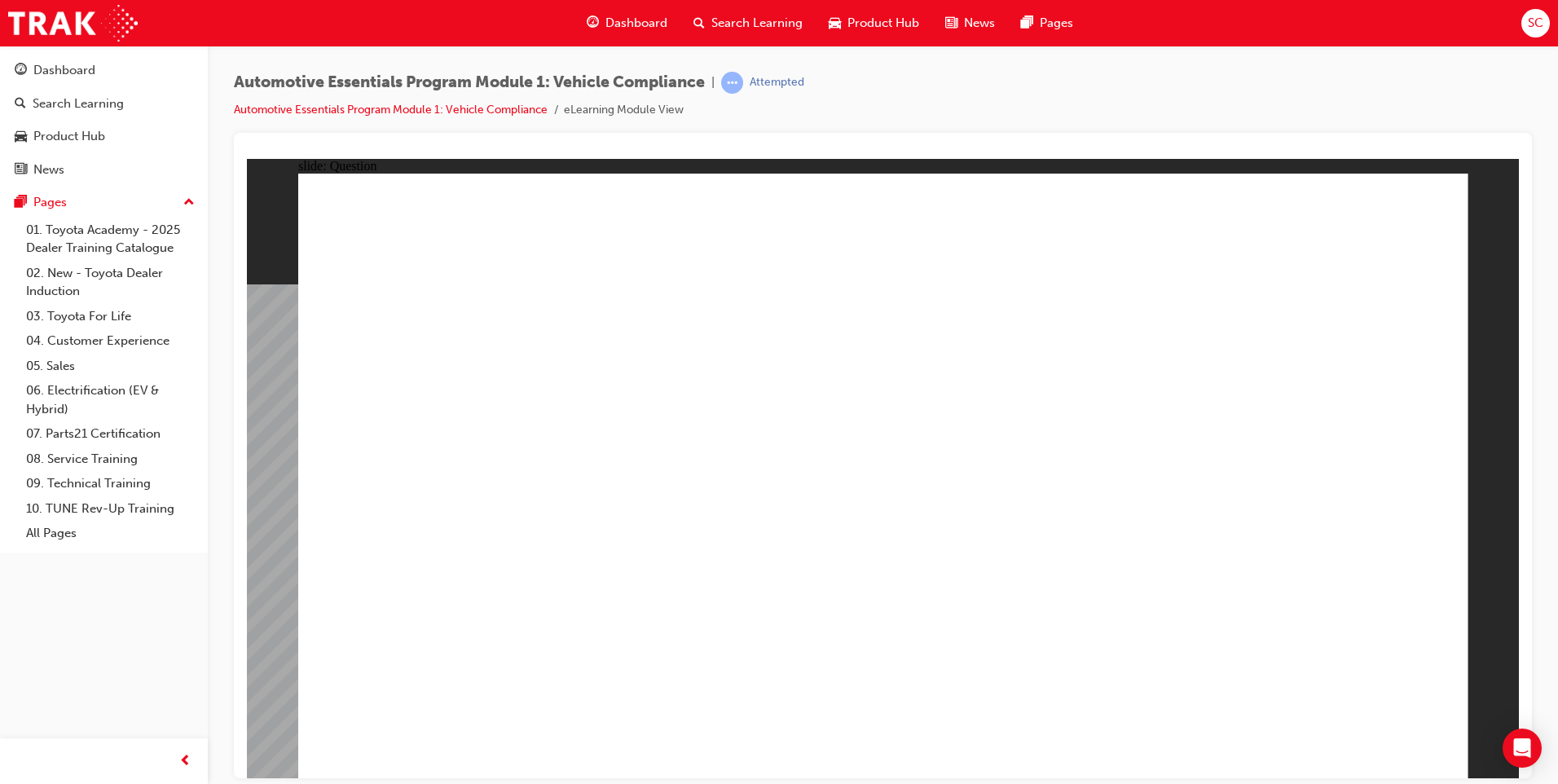
radio input "true"
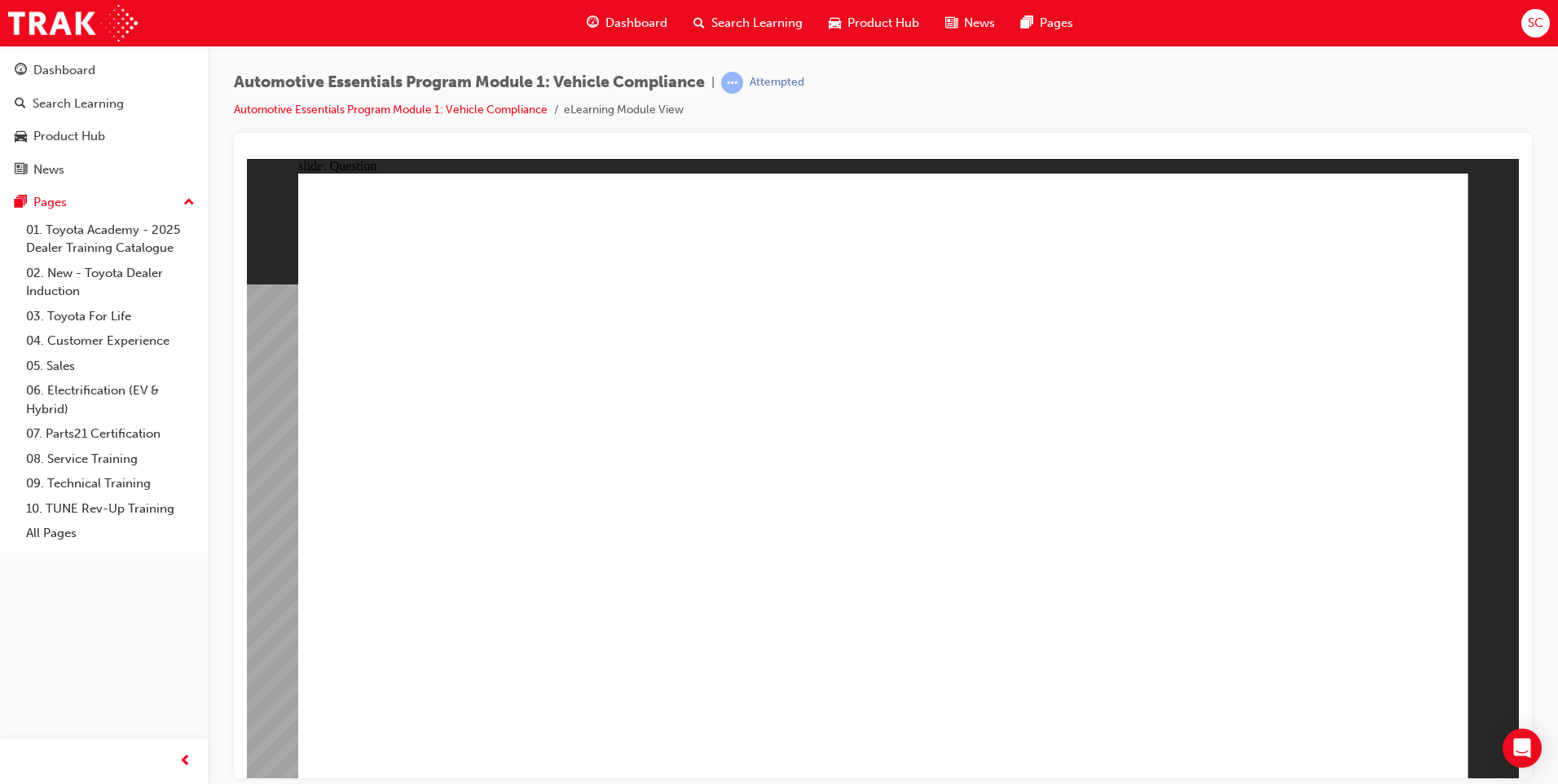
radio input "true"
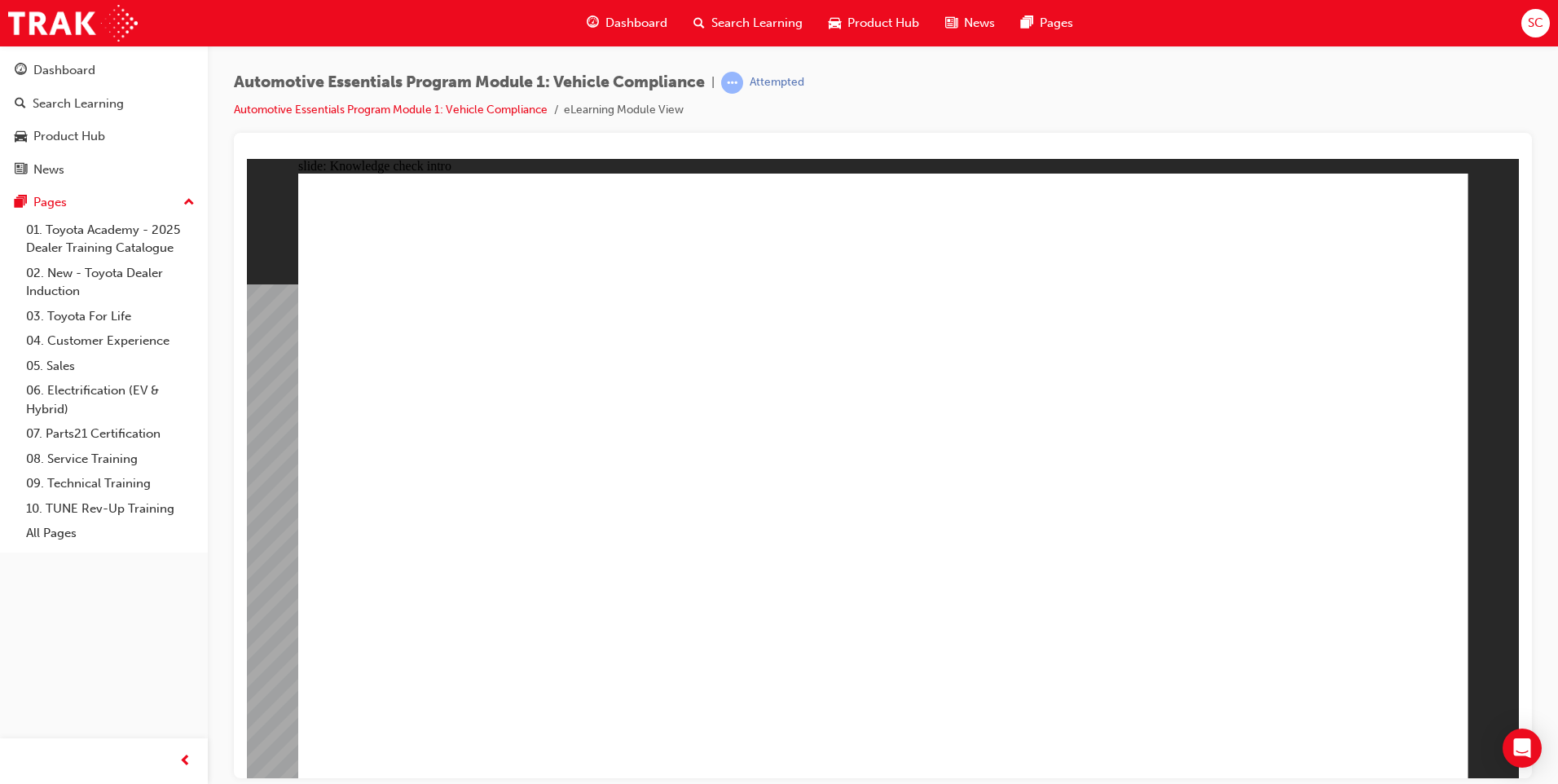
radio input "true"
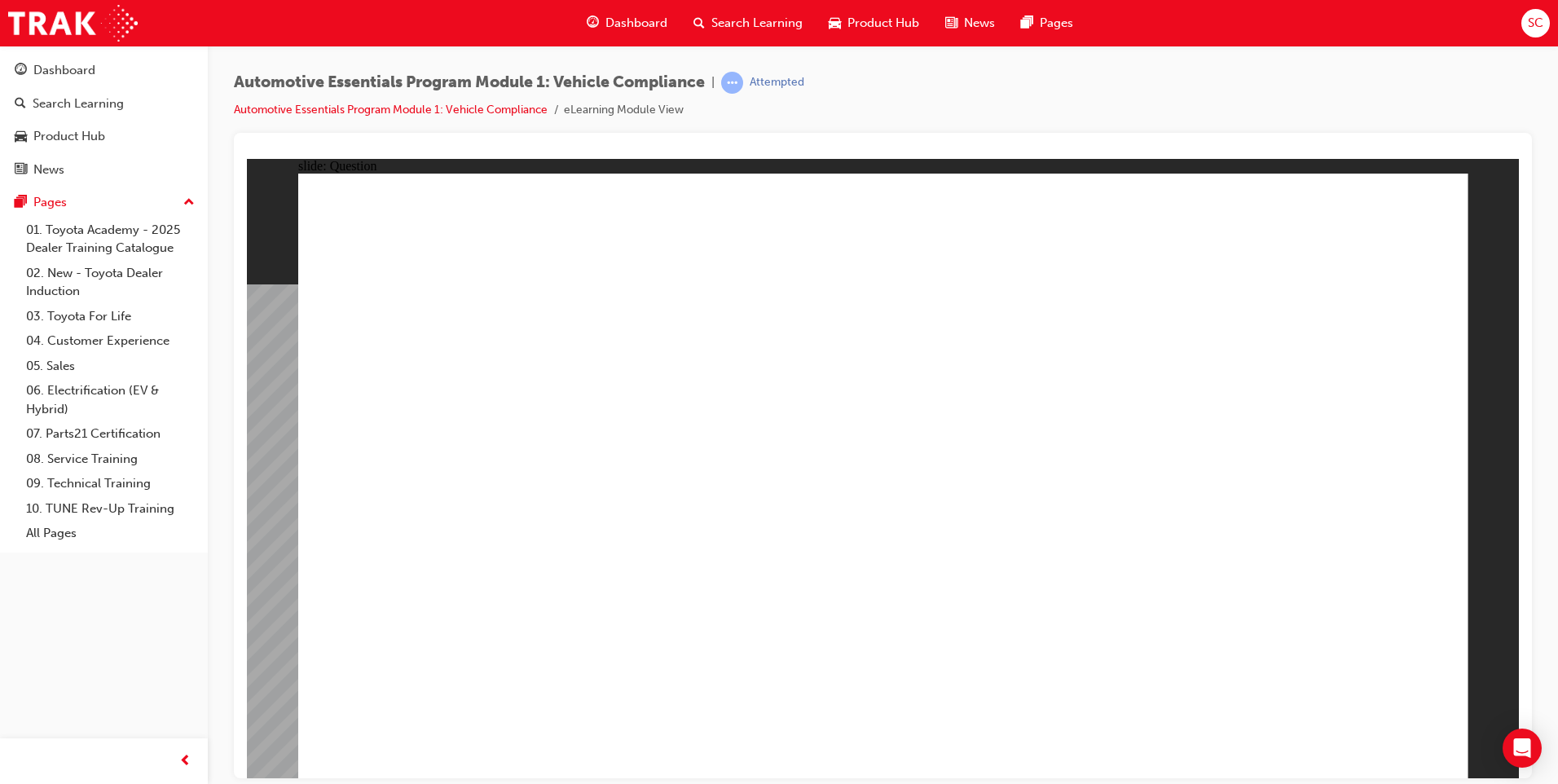
radio input "true"
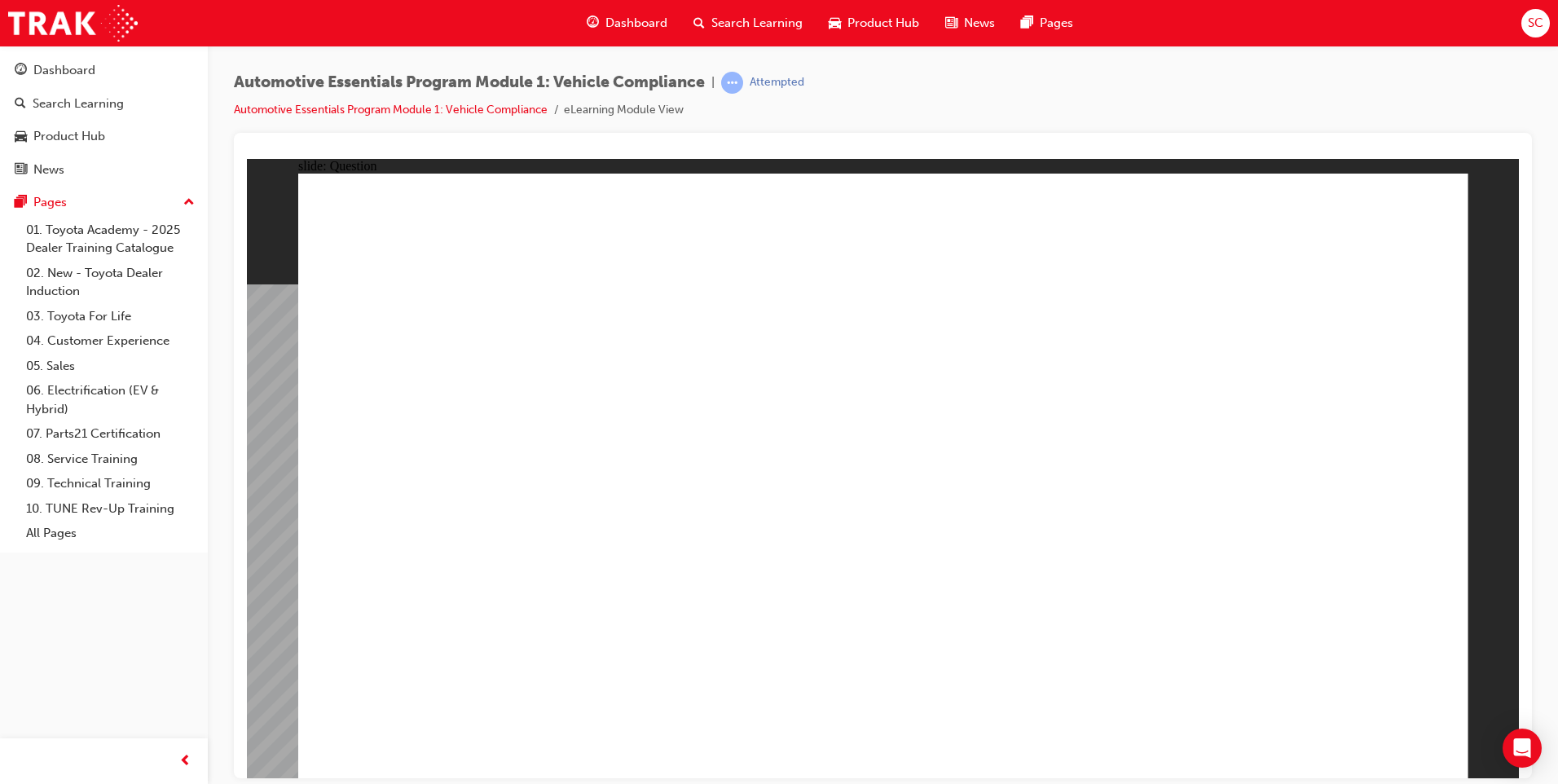
radio input "true"
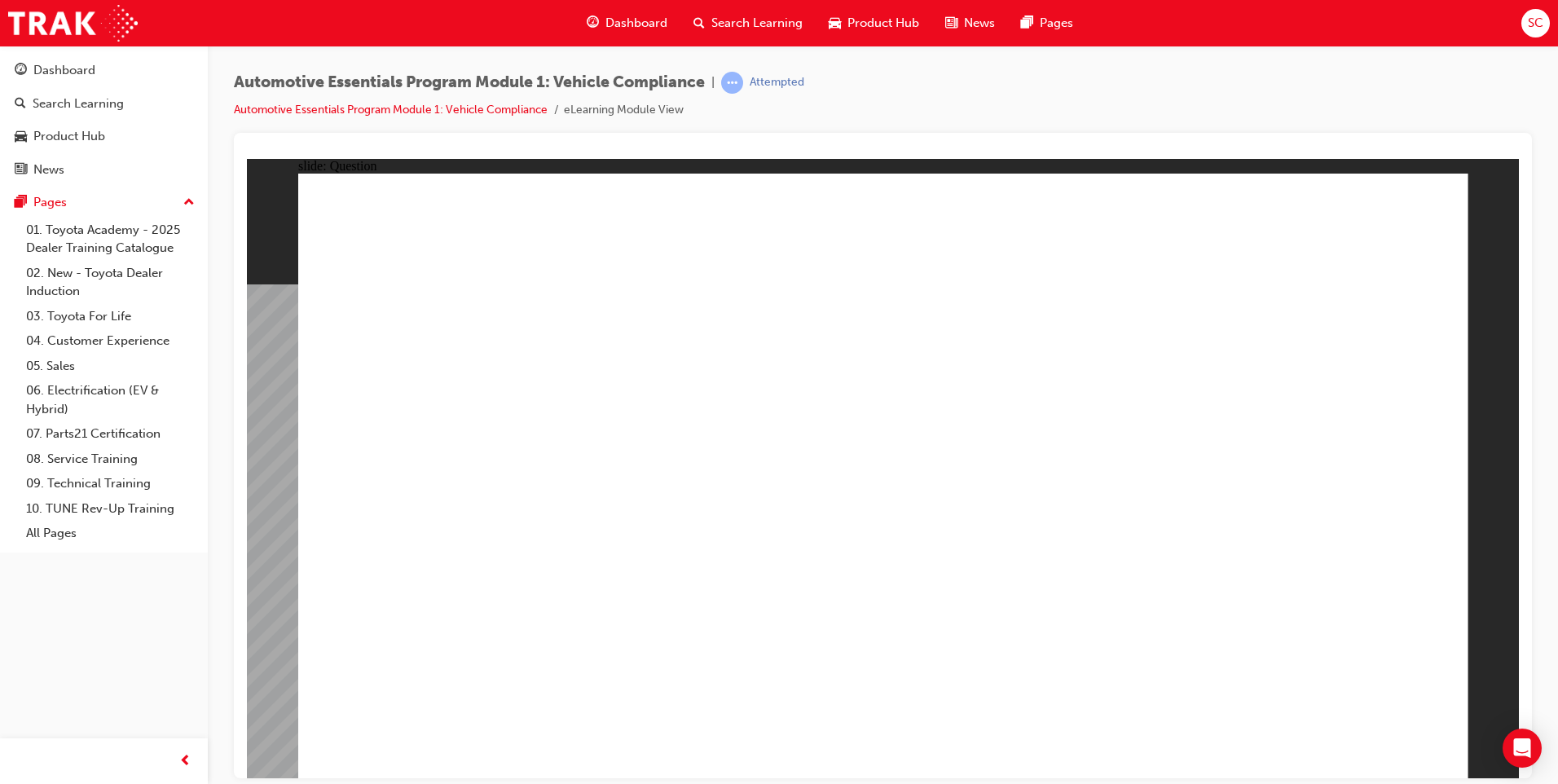
radio input "true"
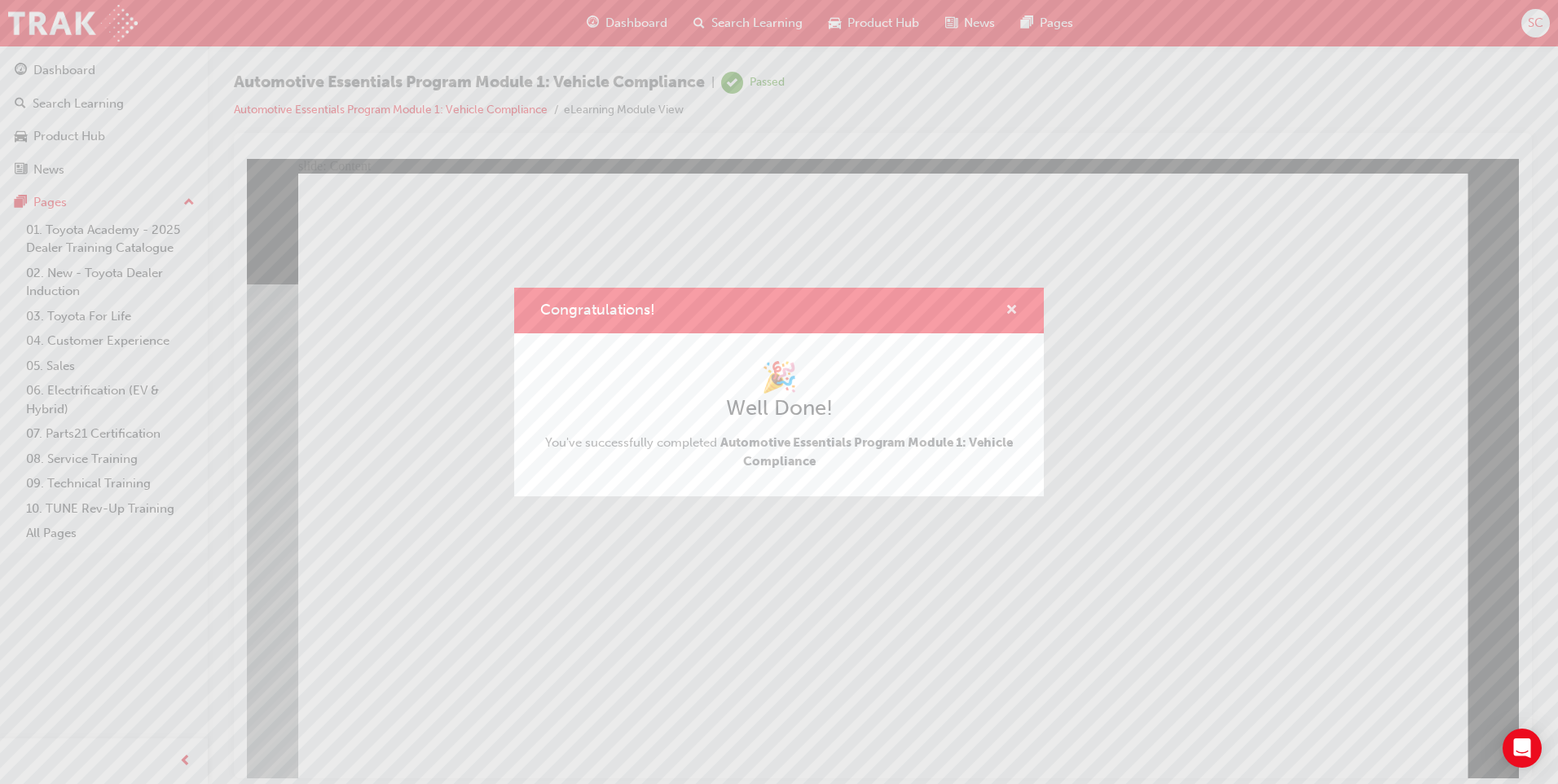
click at [1009, 309] on span "cross-icon" at bounding box center [1011, 311] width 12 height 15
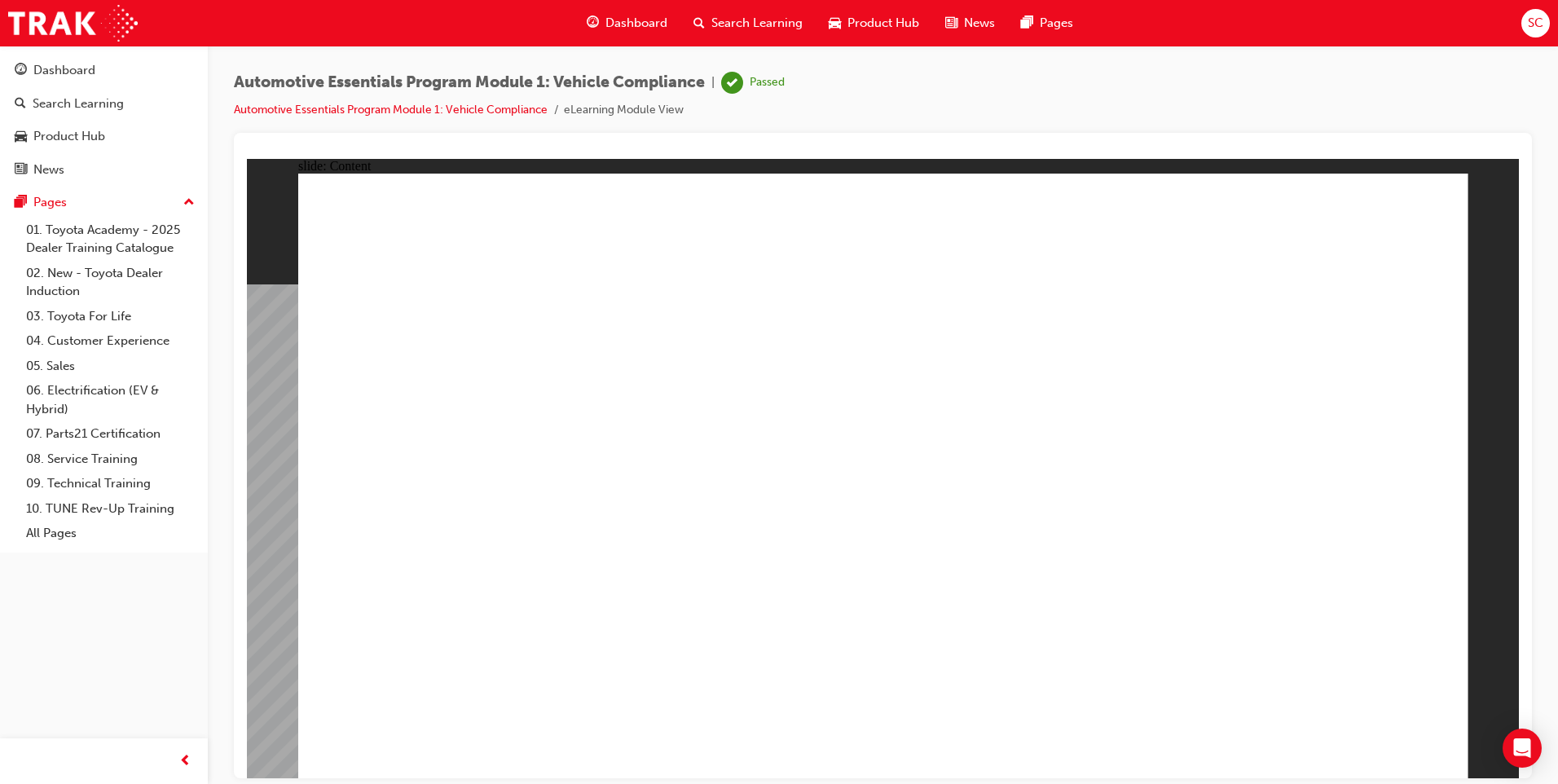
click at [1534, 17] on span "SC" at bounding box center [1535, 23] width 16 height 19
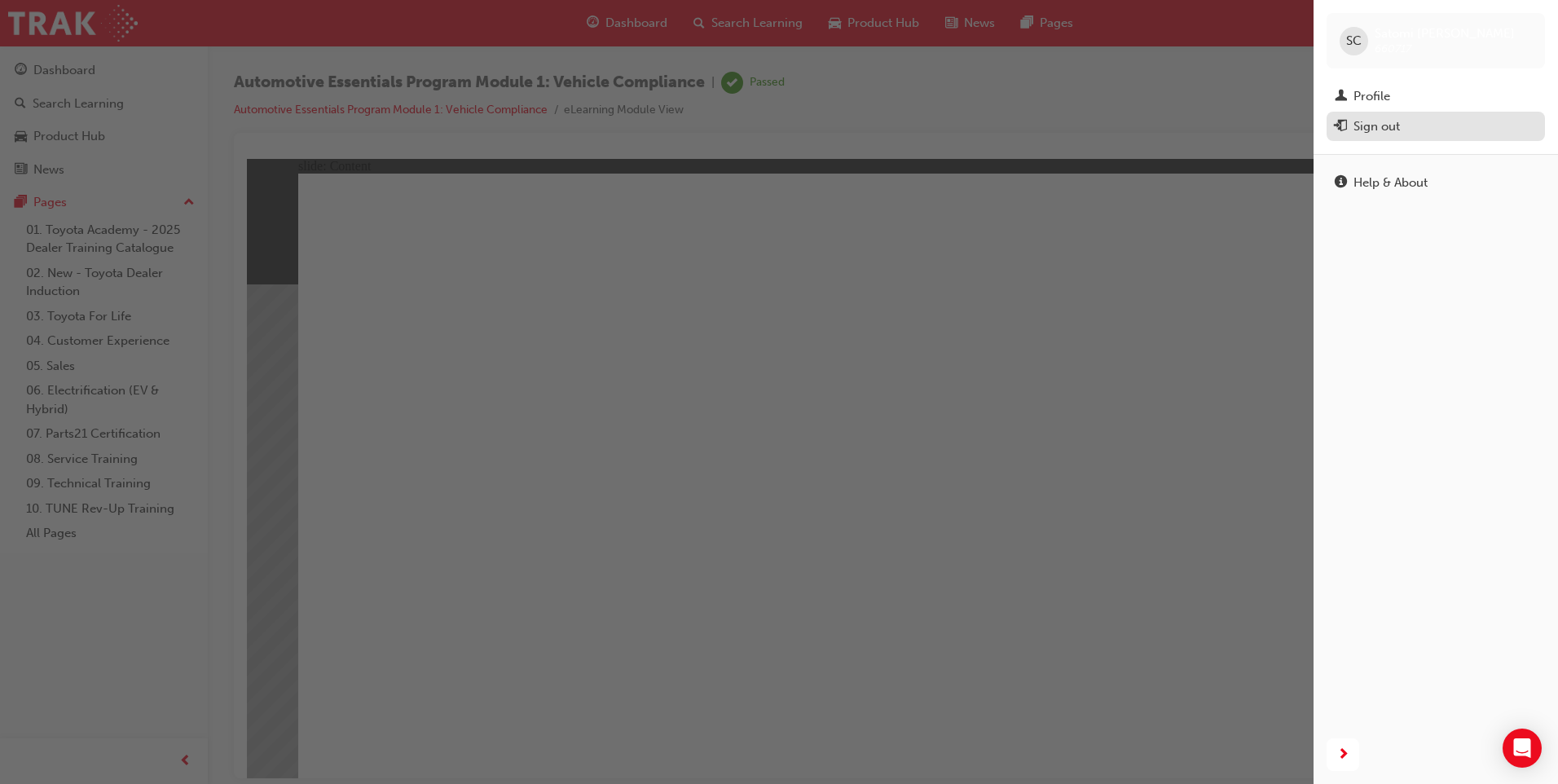
click at [1403, 126] on div "Sign out" at bounding box center [1436, 127] width 202 height 20
